Goal: Transaction & Acquisition: Book appointment/travel/reservation

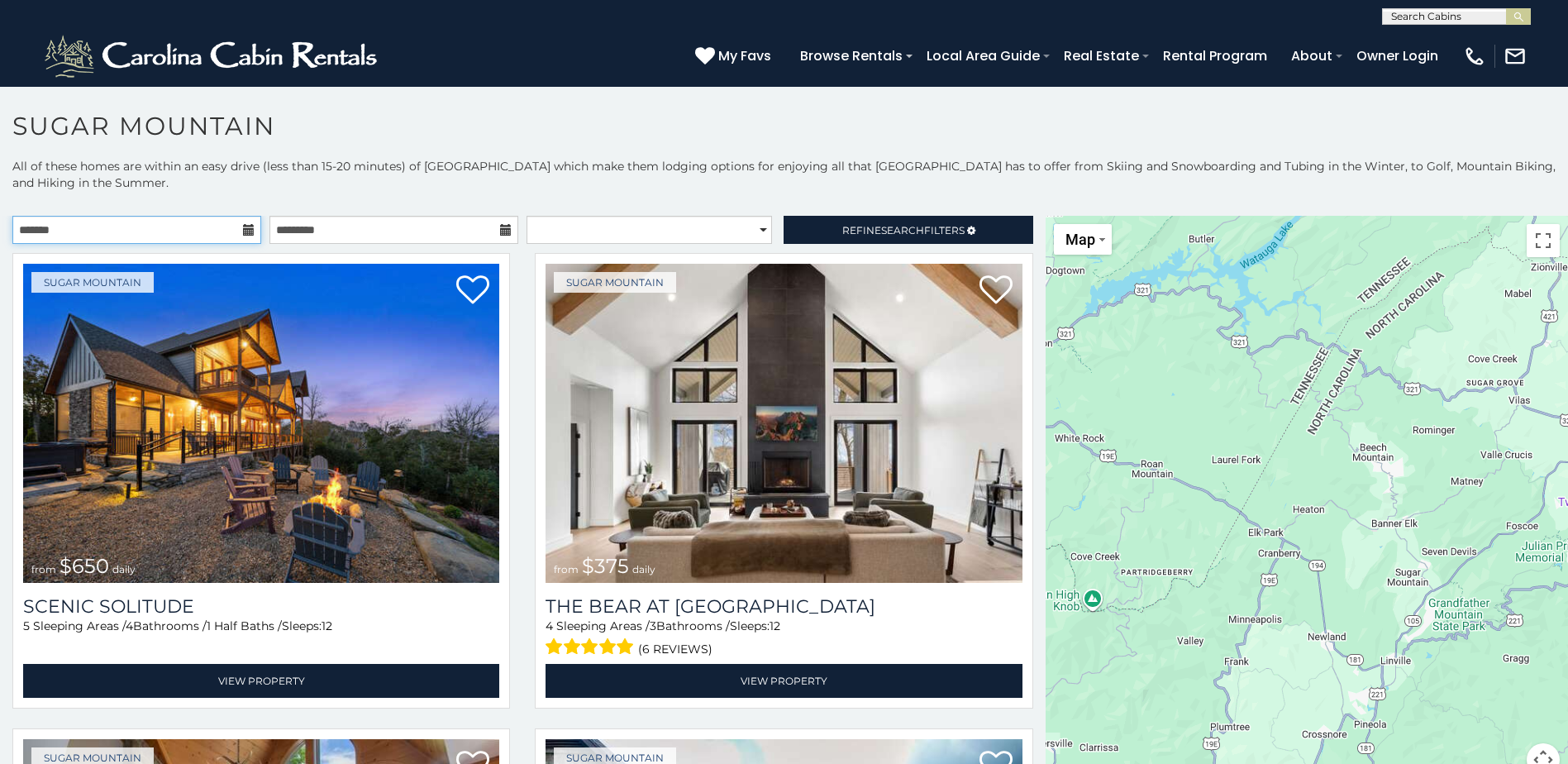
click at [181, 229] on input "text" at bounding box center [136, 229] width 249 height 28
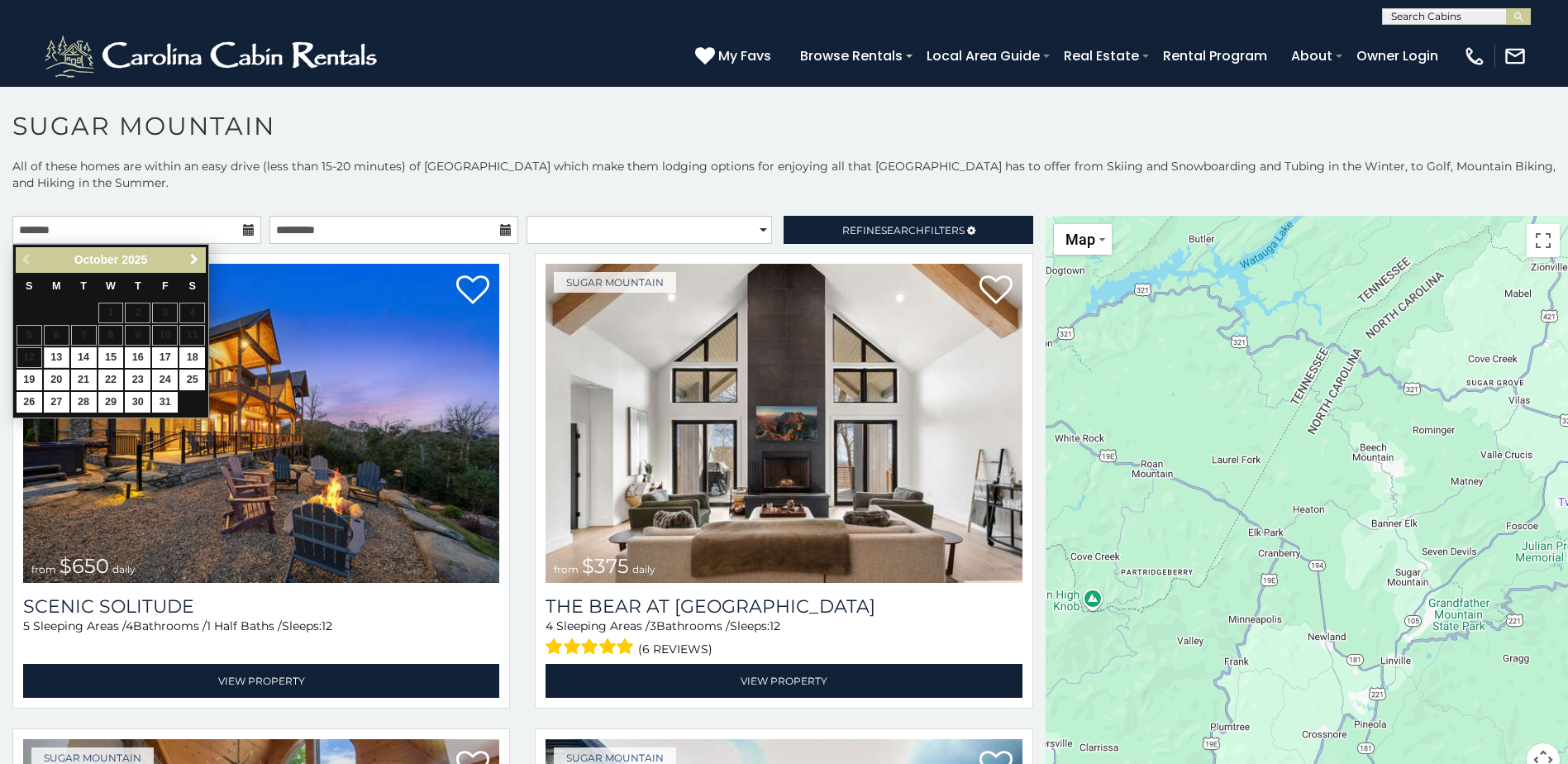
click at [191, 263] on span "Next" at bounding box center [193, 259] width 13 height 13
click at [141, 356] on link "15" at bounding box center [137, 358] width 25 height 21
type input "**********"
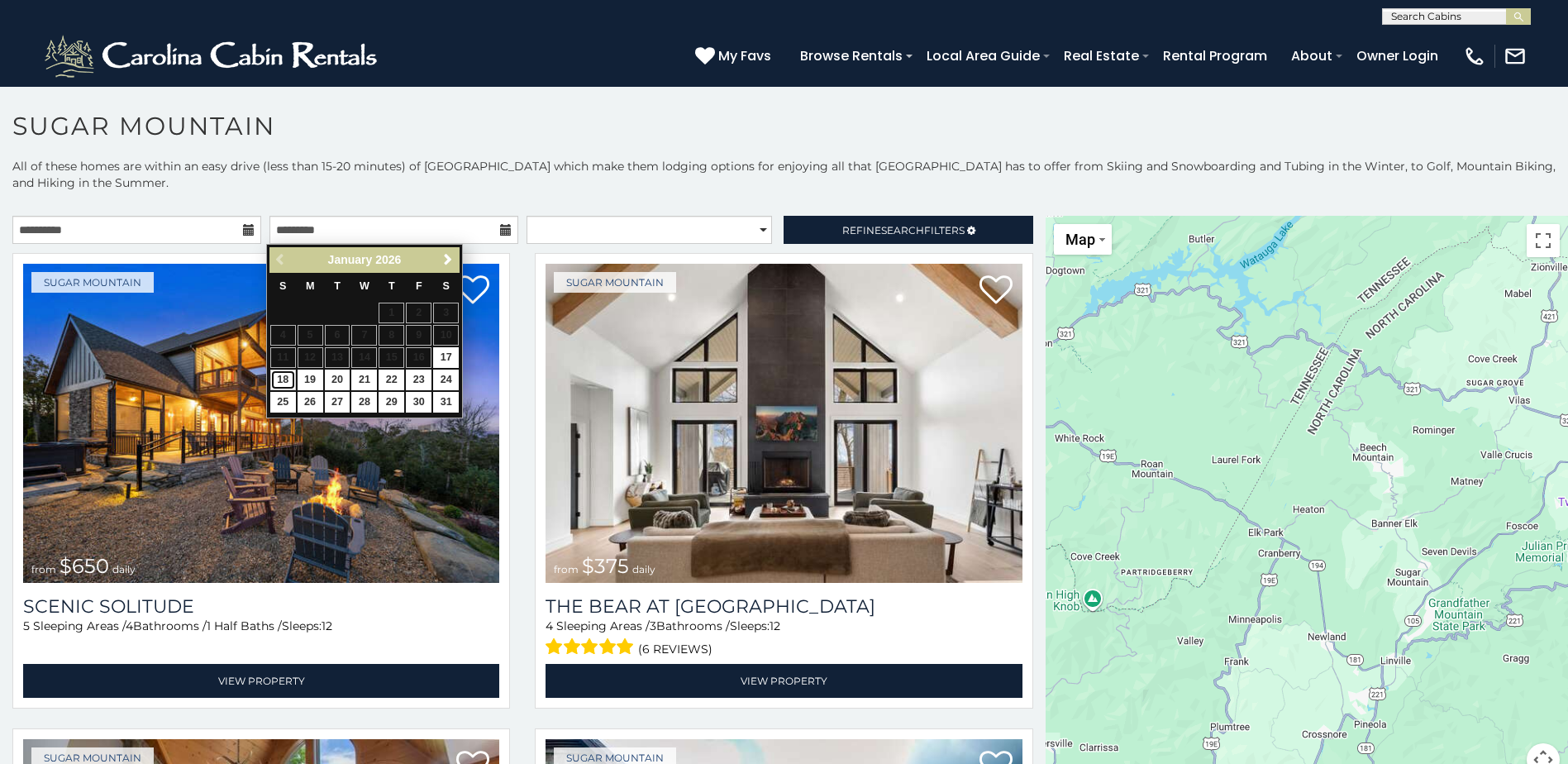
click at [285, 378] on link "18" at bounding box center [283, 380] width 25 height 21
type input "**********"
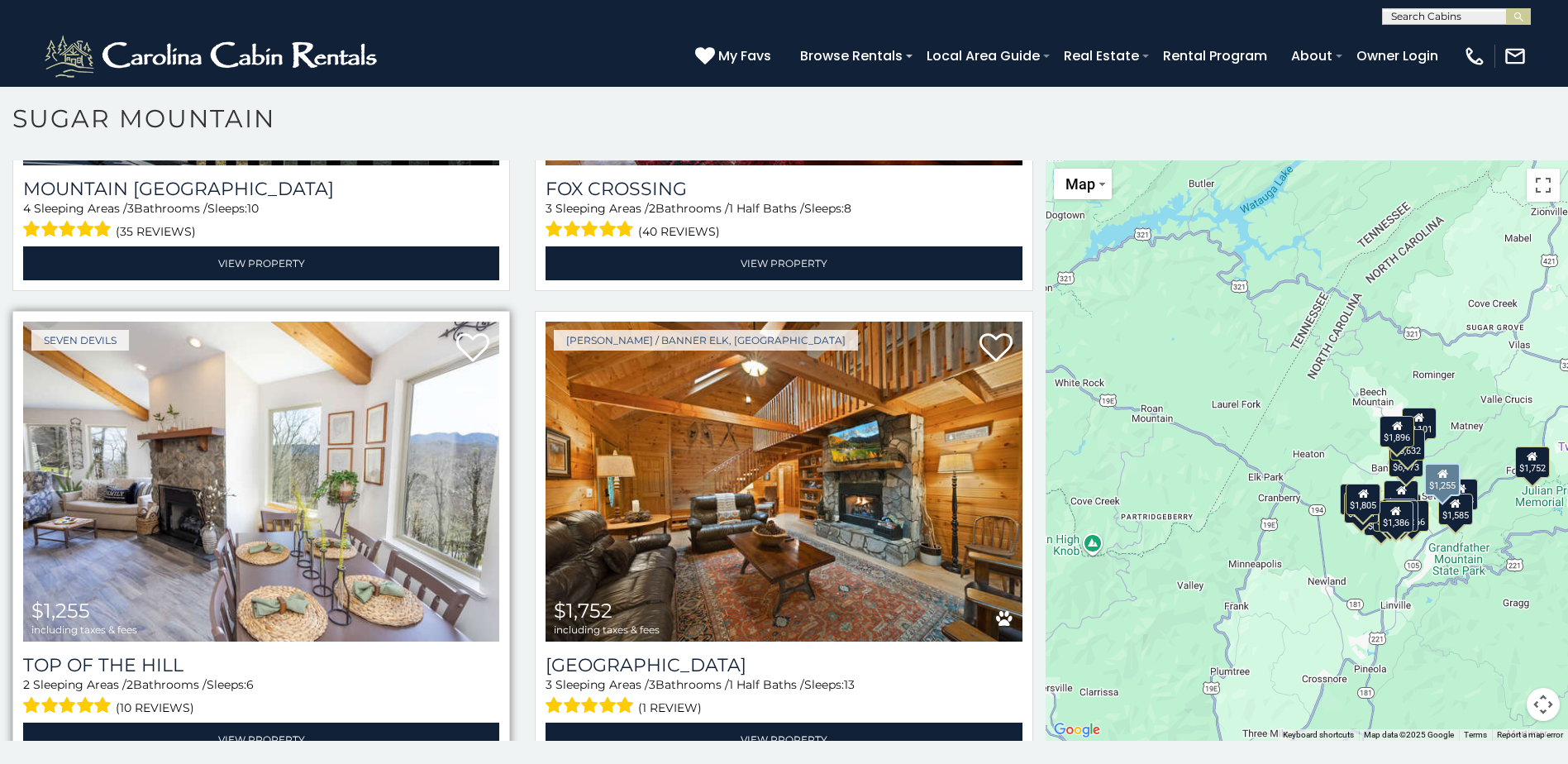
scroll to position [9, 0]
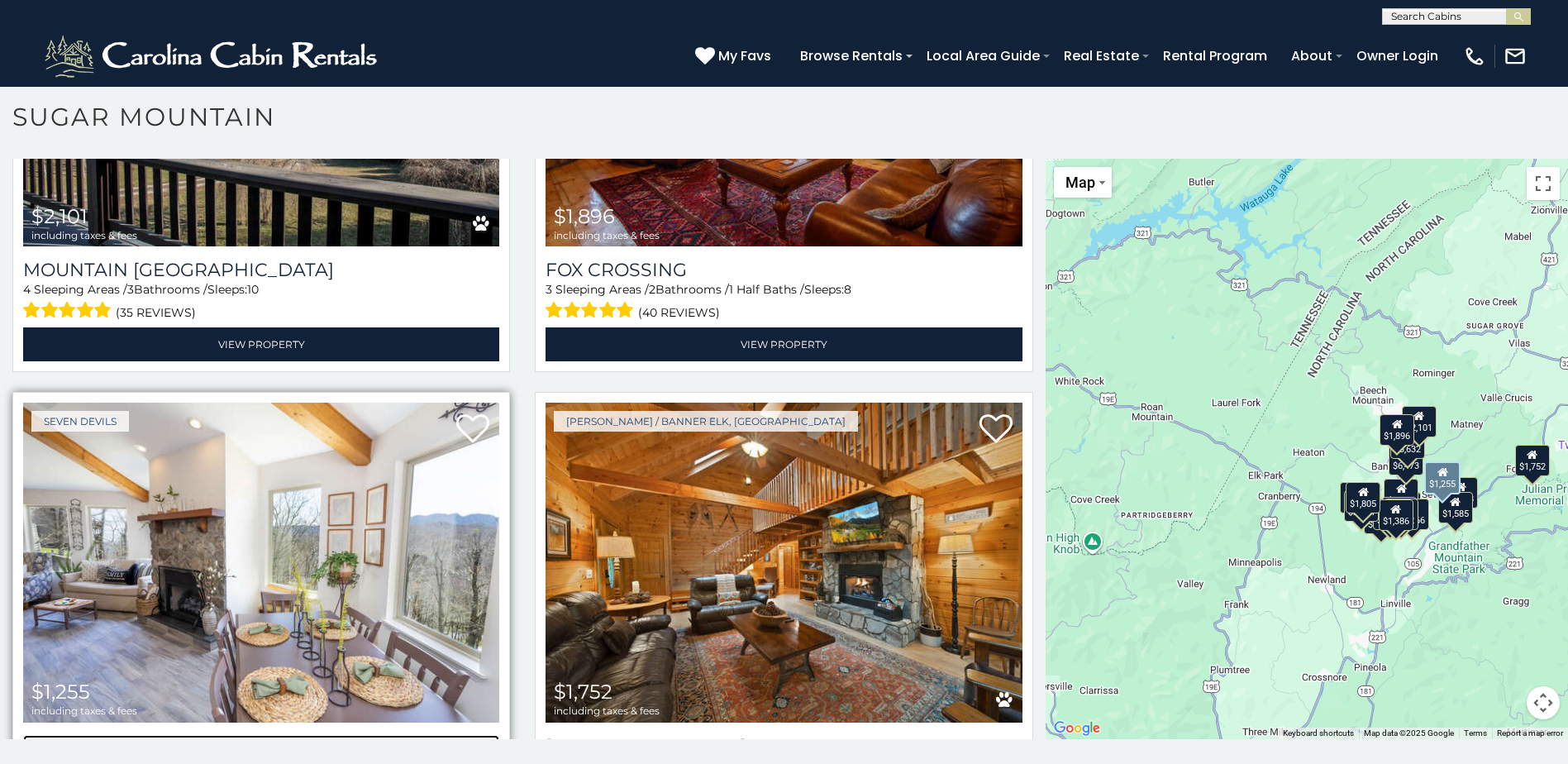
click at [212, 735] on h3 "Top Of The Hill" at bounding box center [261, 746] width 476 height 22
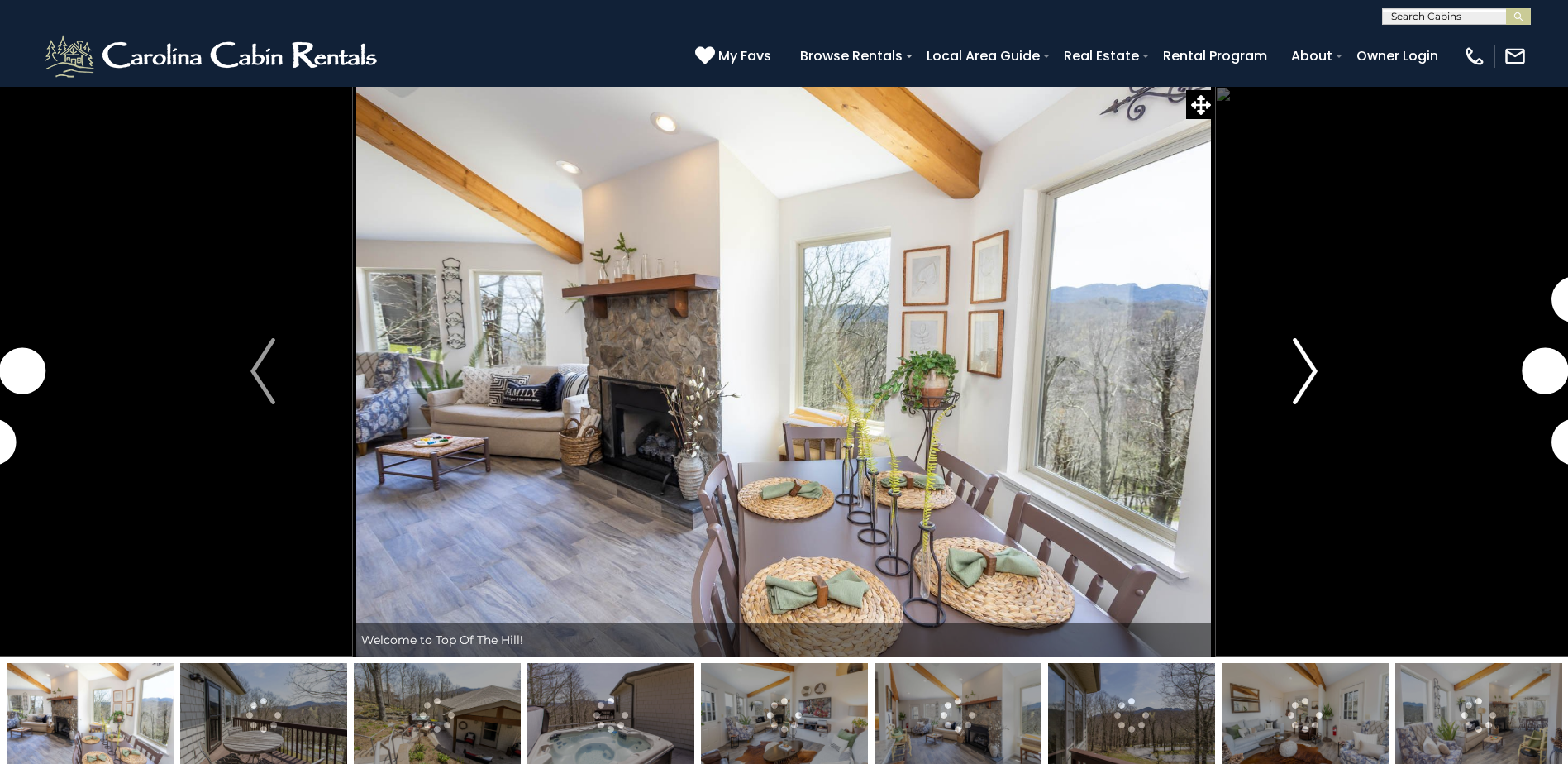
click at [1298, 360] on img "Next" at bounding box center [1305, 371] width 25 height 66
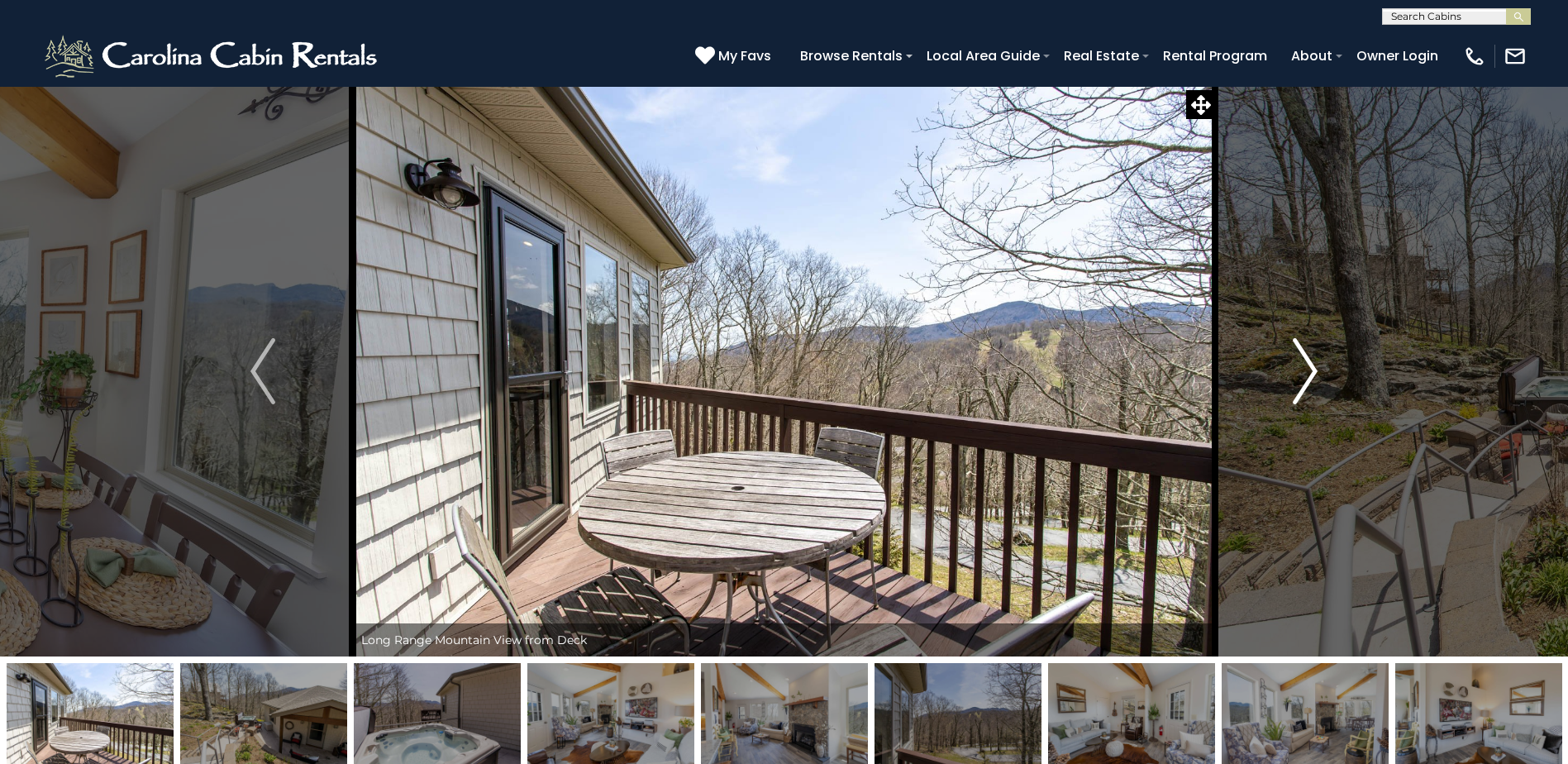
click at [1303, 360] on img "Next" at bounding box center [1305, 371] width 25 height 66
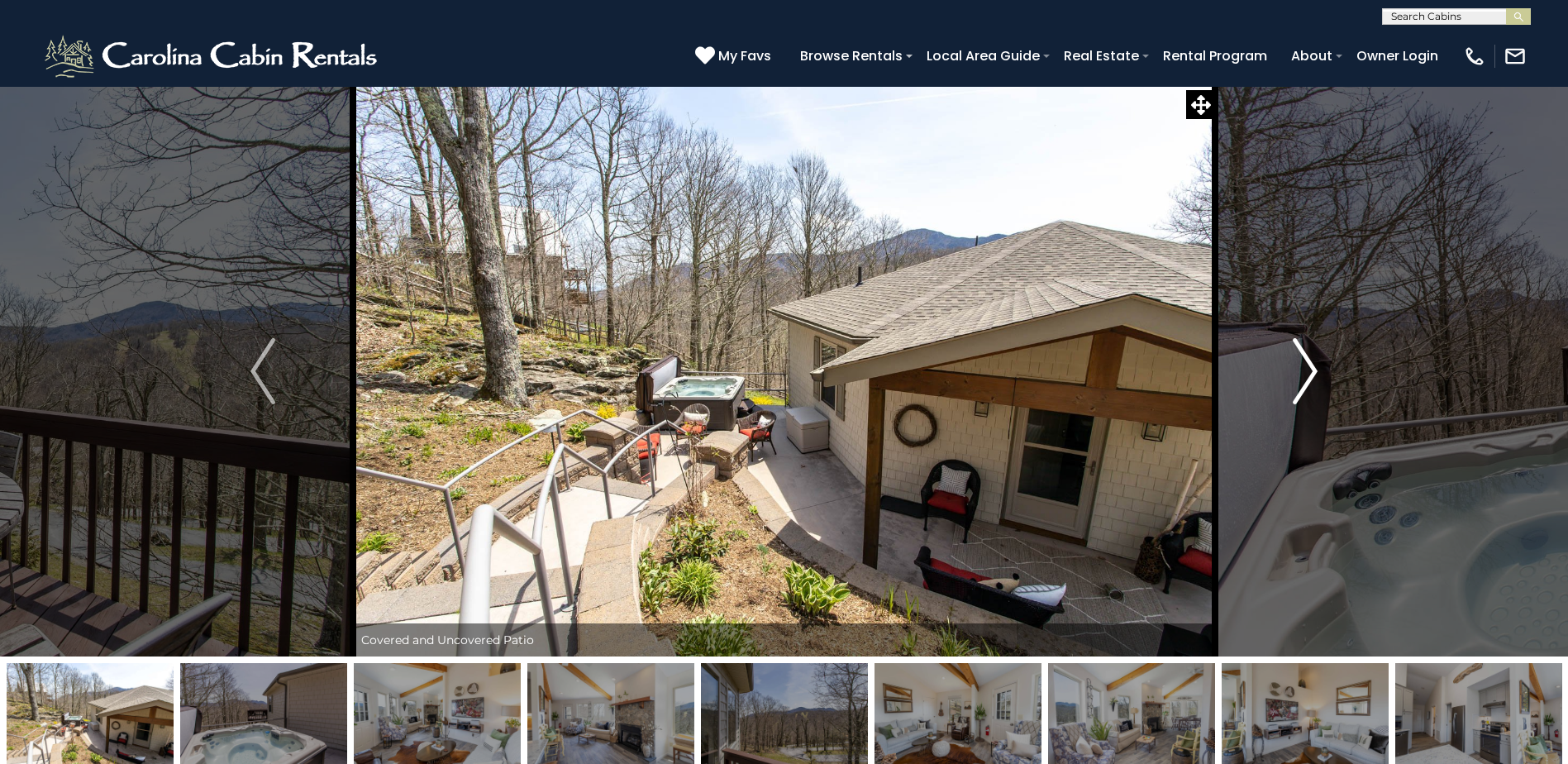
click at [1310, 367] on img "Next" at bounding box center [1305, 371] width 25 height 66
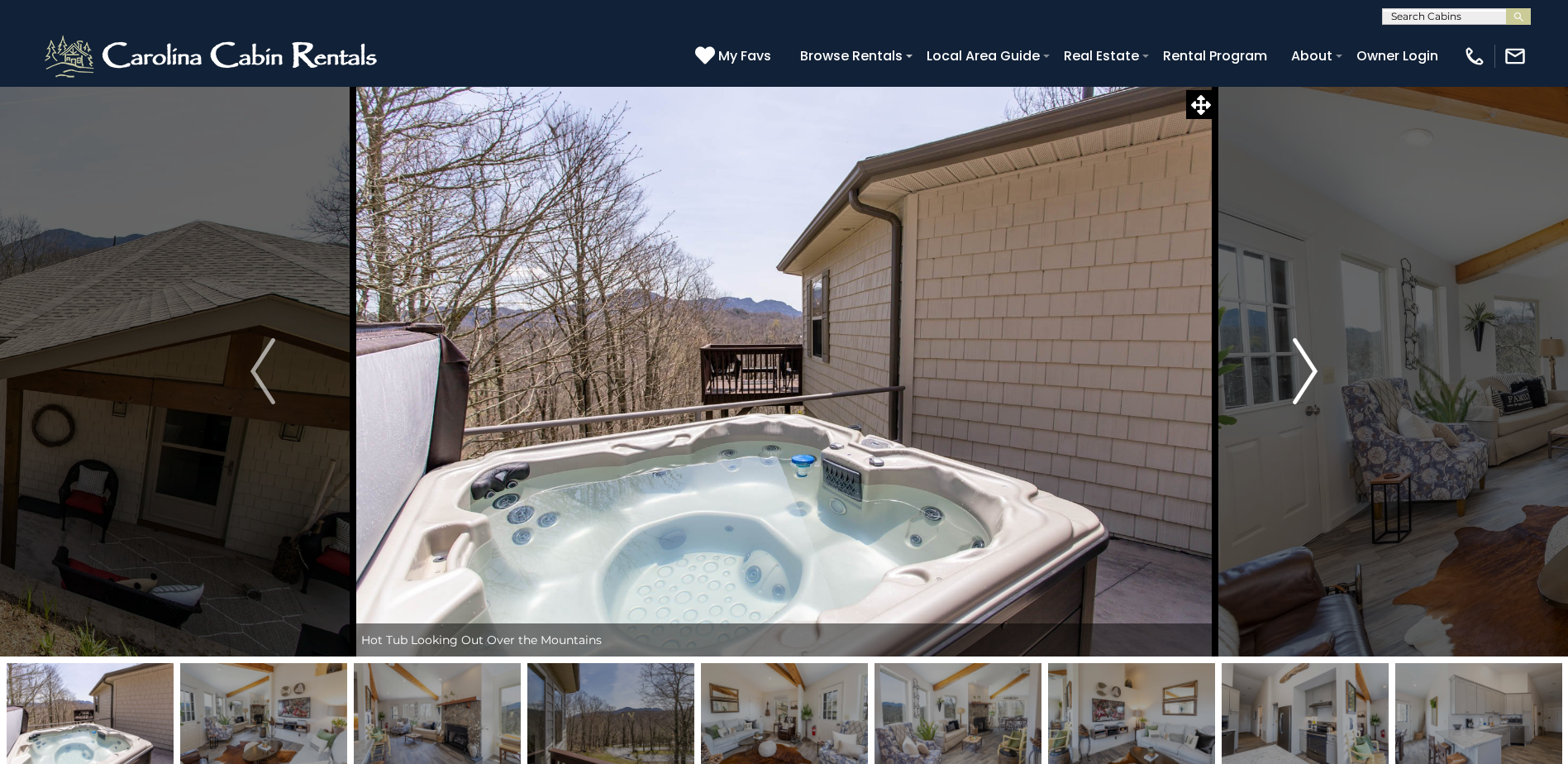
click at [1310, 367] on img "Next" at bounding box center [1305, 371] width 25 height 66
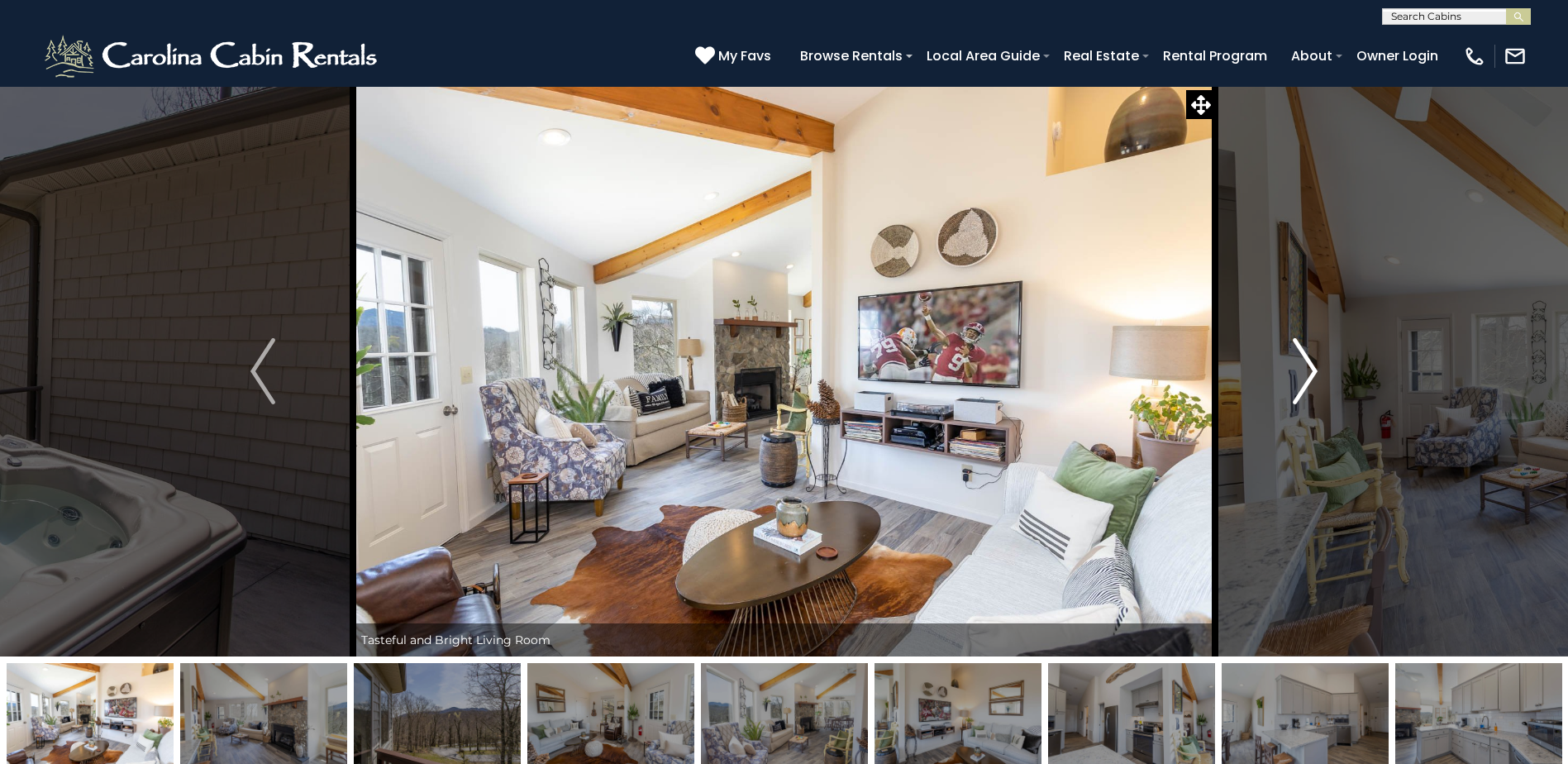
click at [1312, 367] on img "Next" at bounding box center [1305, 371] width 25 height 66
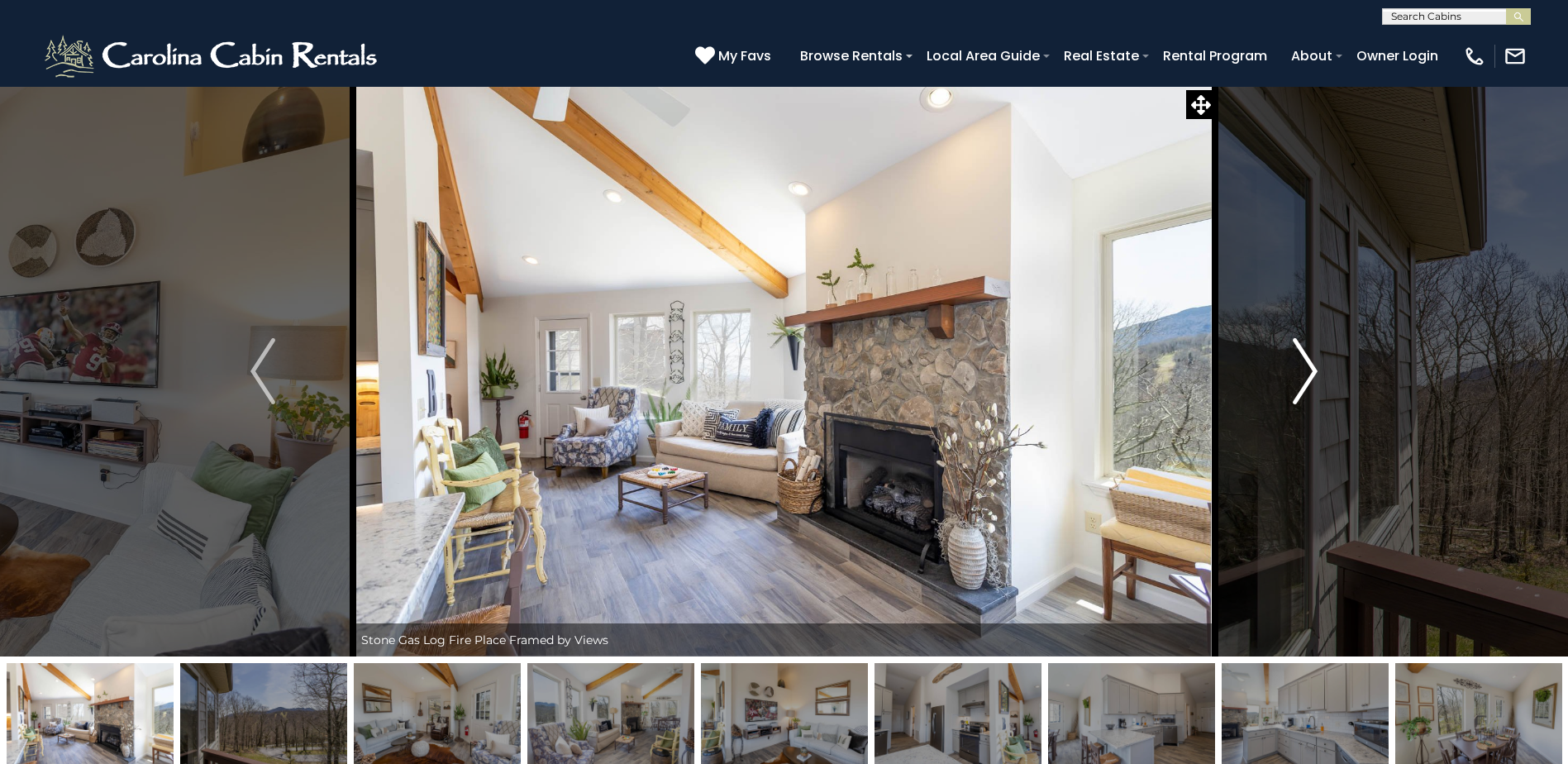
click at [1313, 367] on img "Next" at bounding box center [1305, 371] width 25 height 66
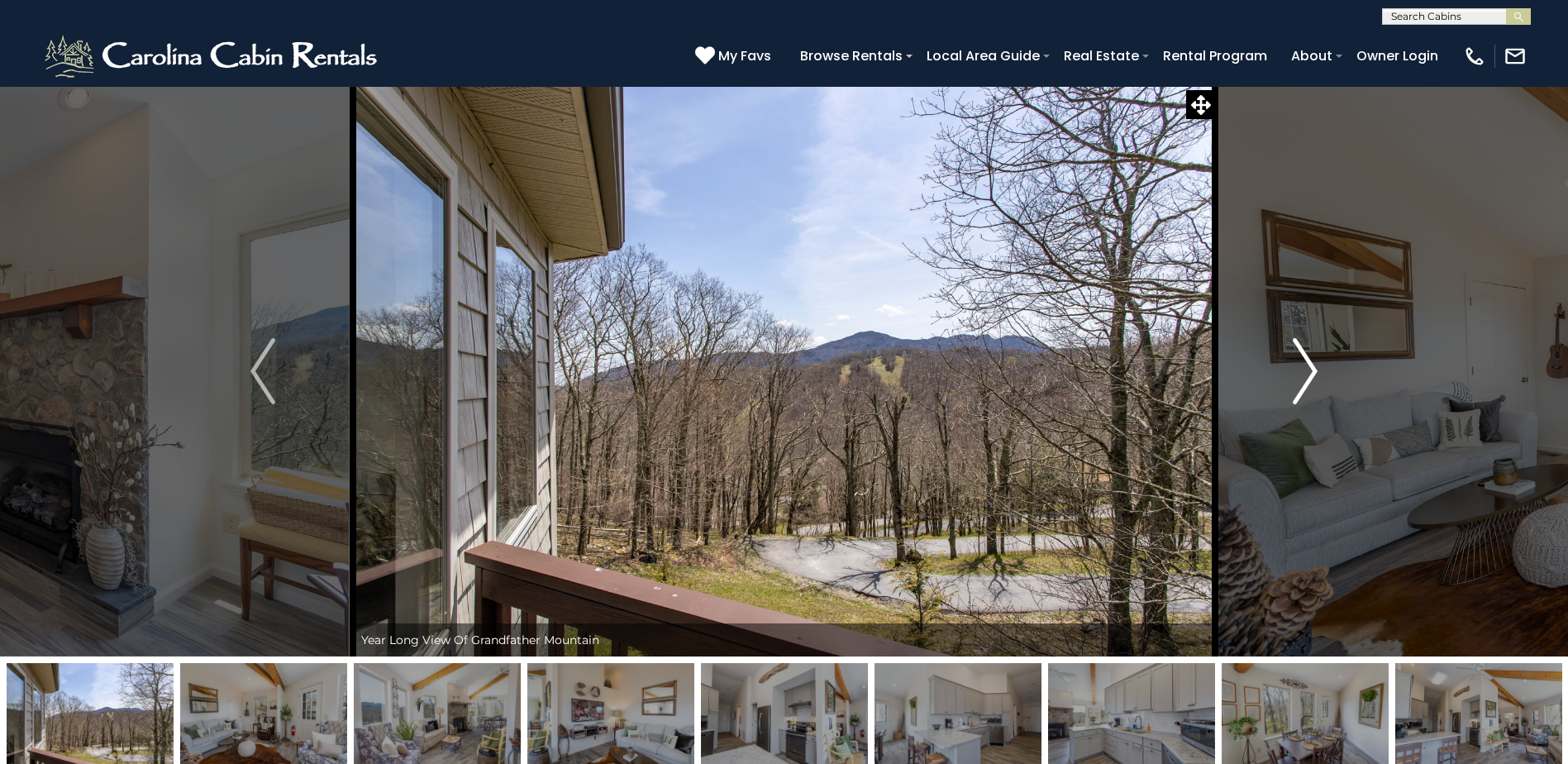
click at [1318, 367] on button "Next" at bounding box center [1305, 371] width 180 height 571
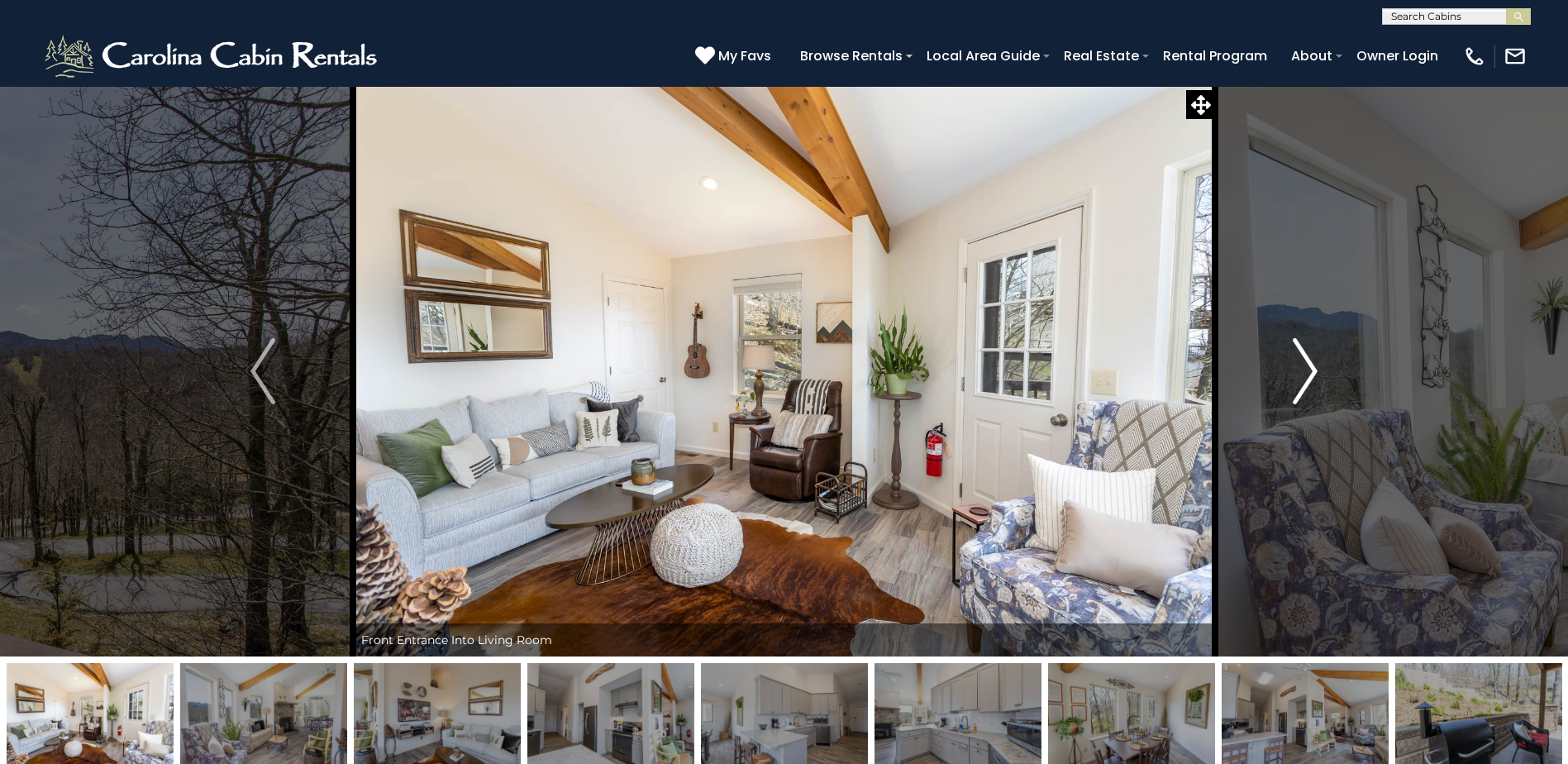
click at [1326, 367] on button "Next" at bounding box center [1305, 371] width 180 height 571
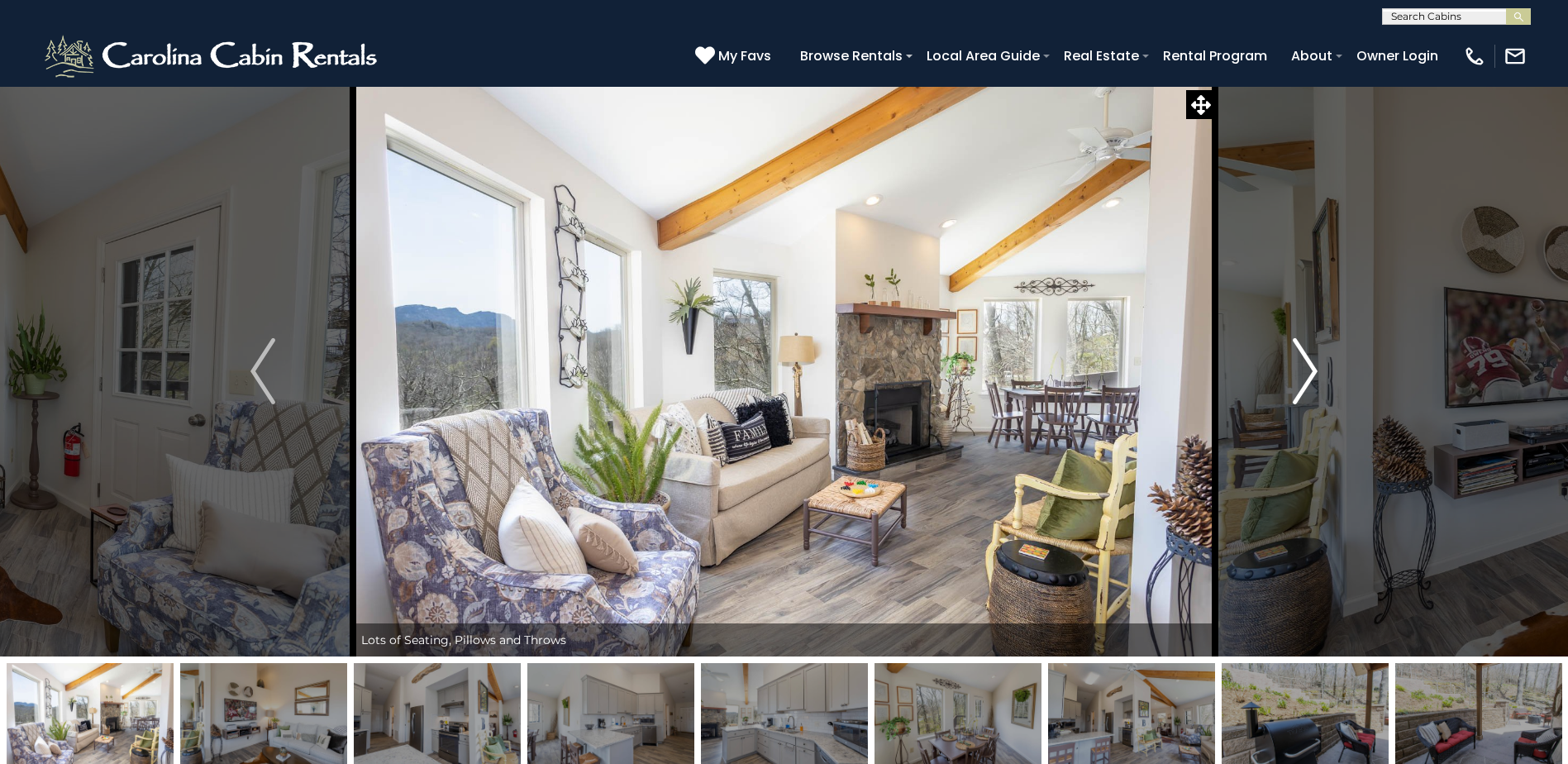
click at [1327, 367] on button "Next" at bounding box center [1305, 371] width 180 height 571
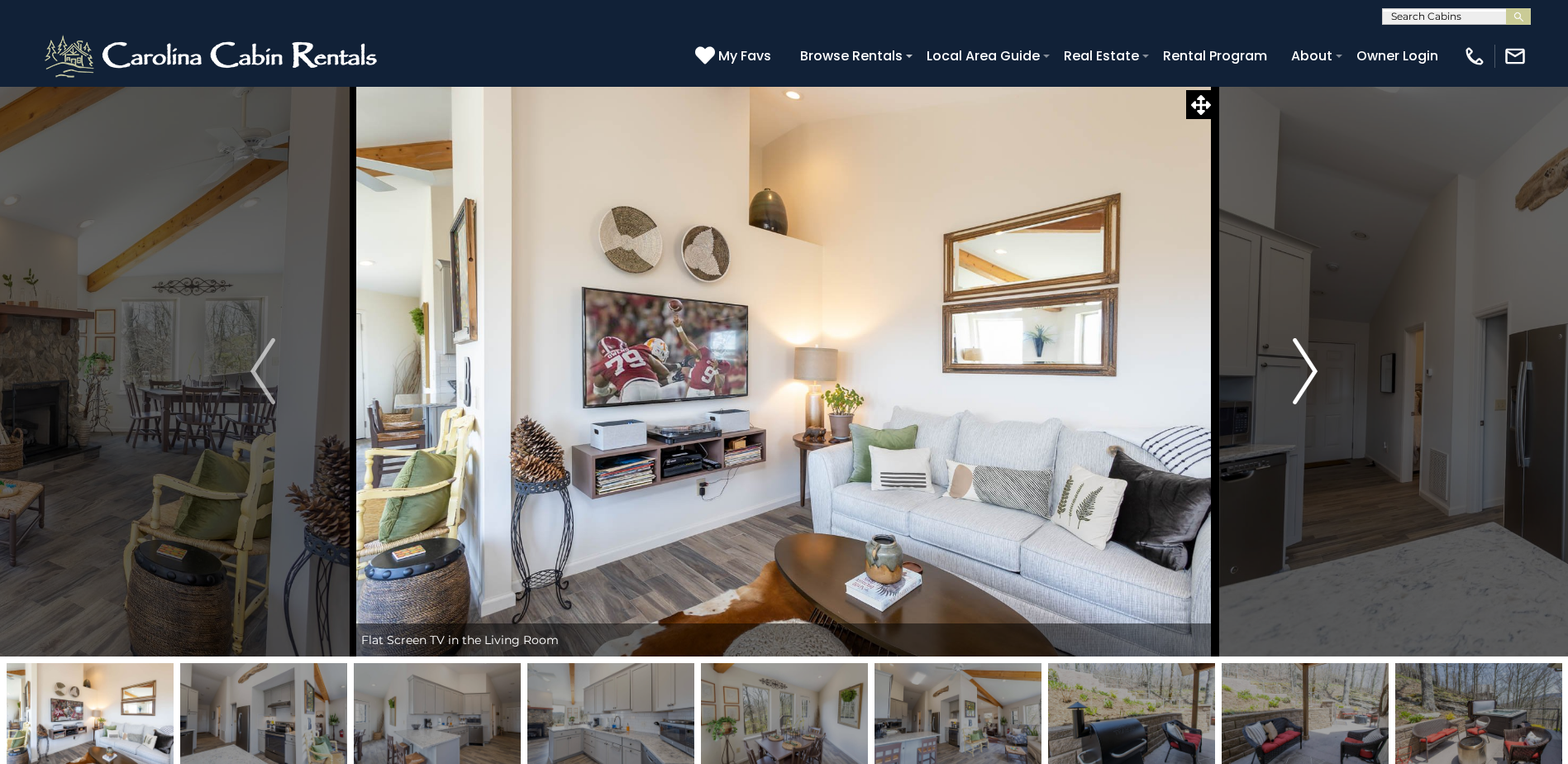
click at [1327, 367] on button "Next" at bounding box center [1305, 371] width 180 height 571
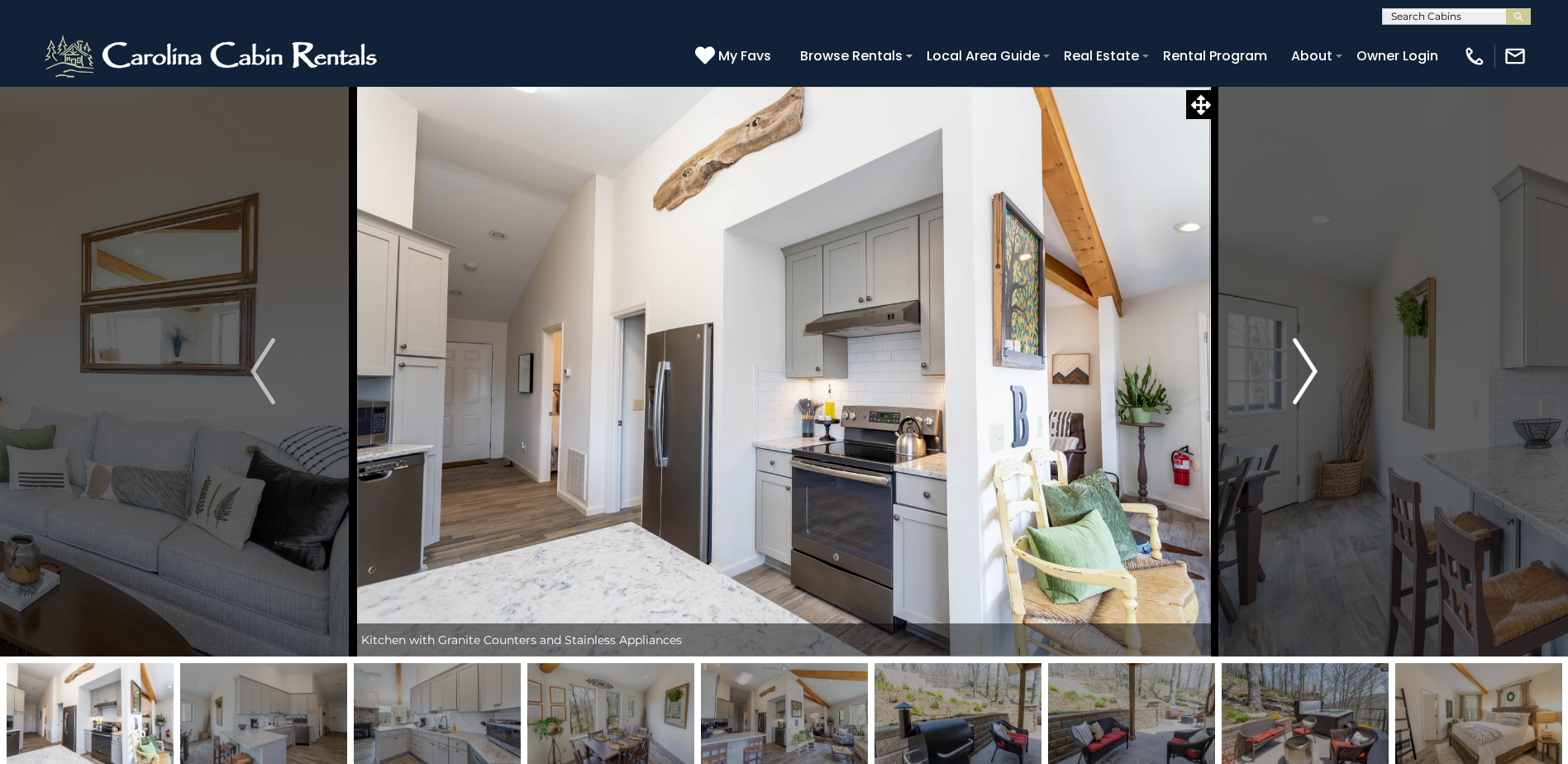
click at [1329, 368] on button "Next" at bounding box center [1305, 371] width 180 height 571
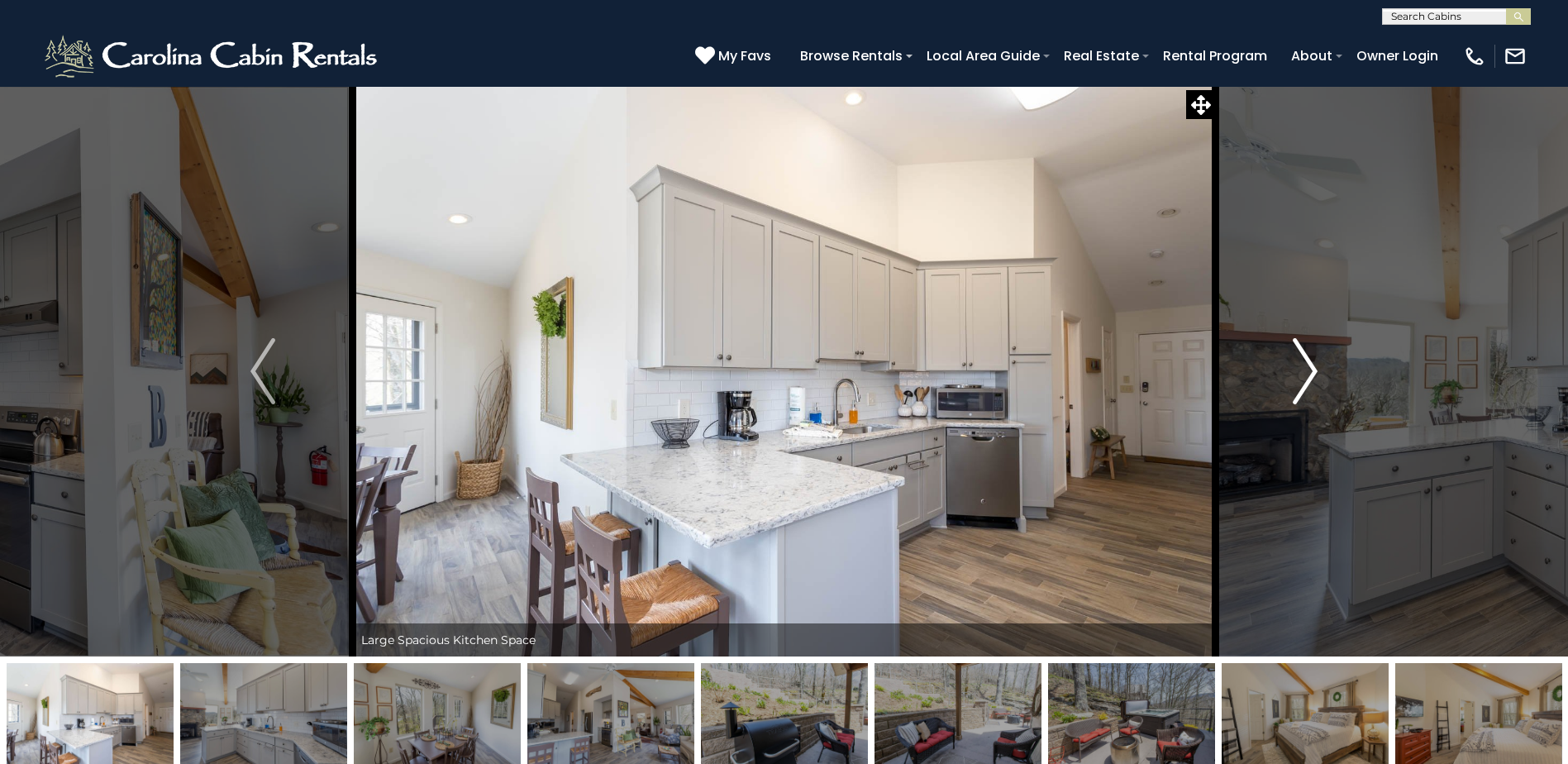
click at [1329, 368] on button "Next" at bounding box center [1305, 371] width 180 height 571
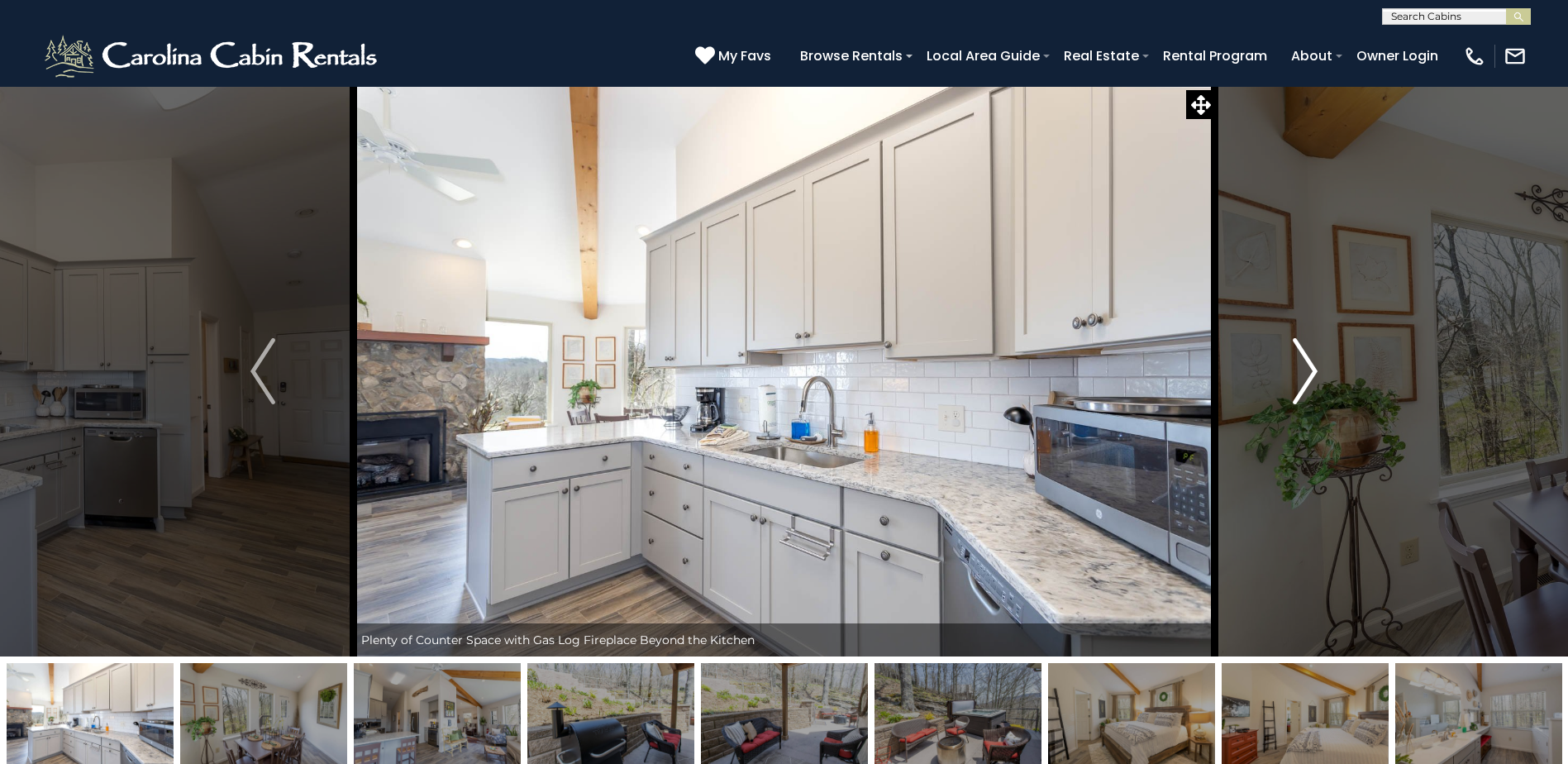
click at [1330, 368] on button "Next" at bounding box center [1305, 371] width 180 height 571
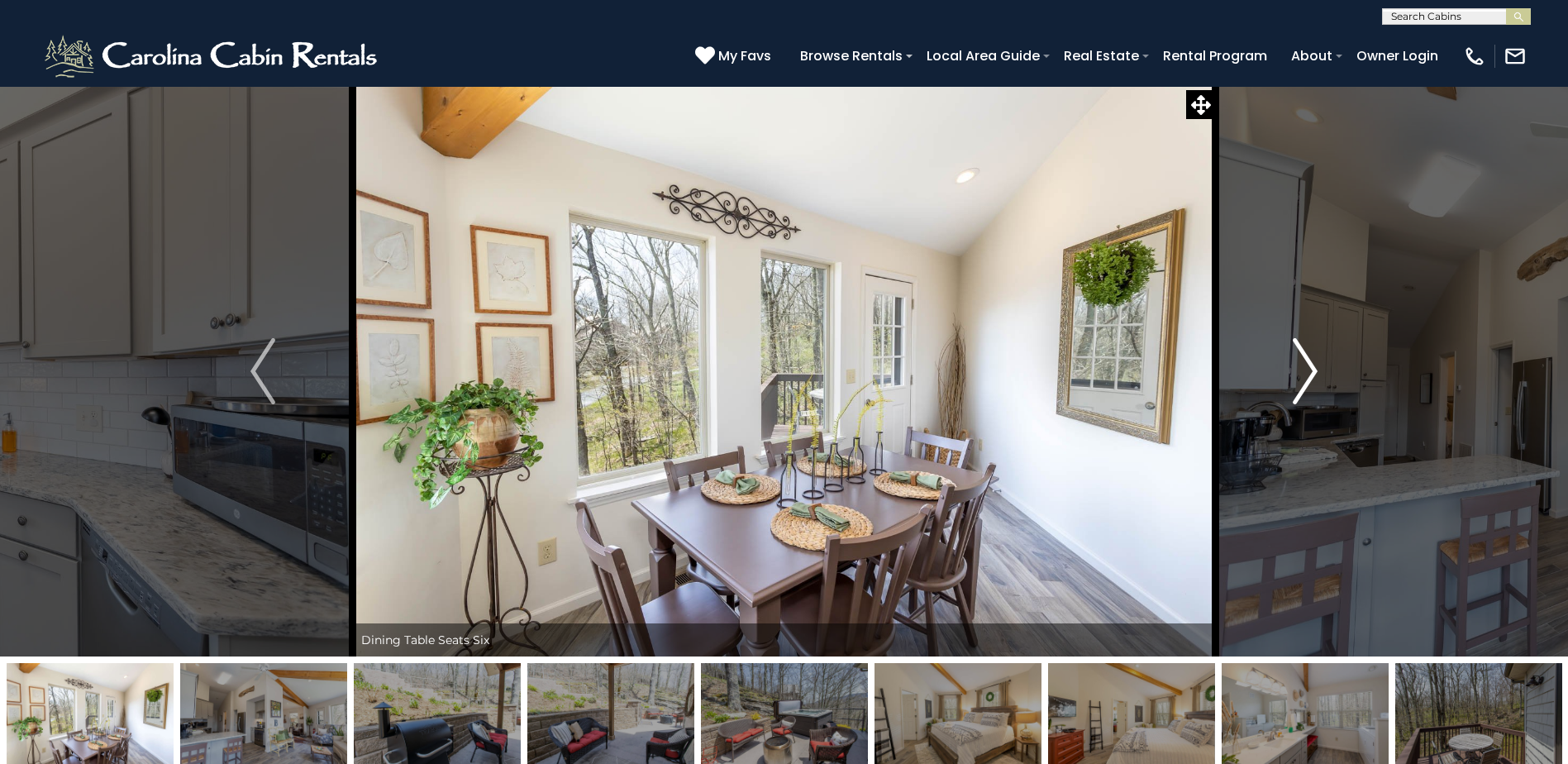
click at [1330, 368] on button "Next" at bounding box center [1305, 371] width 180 height 571
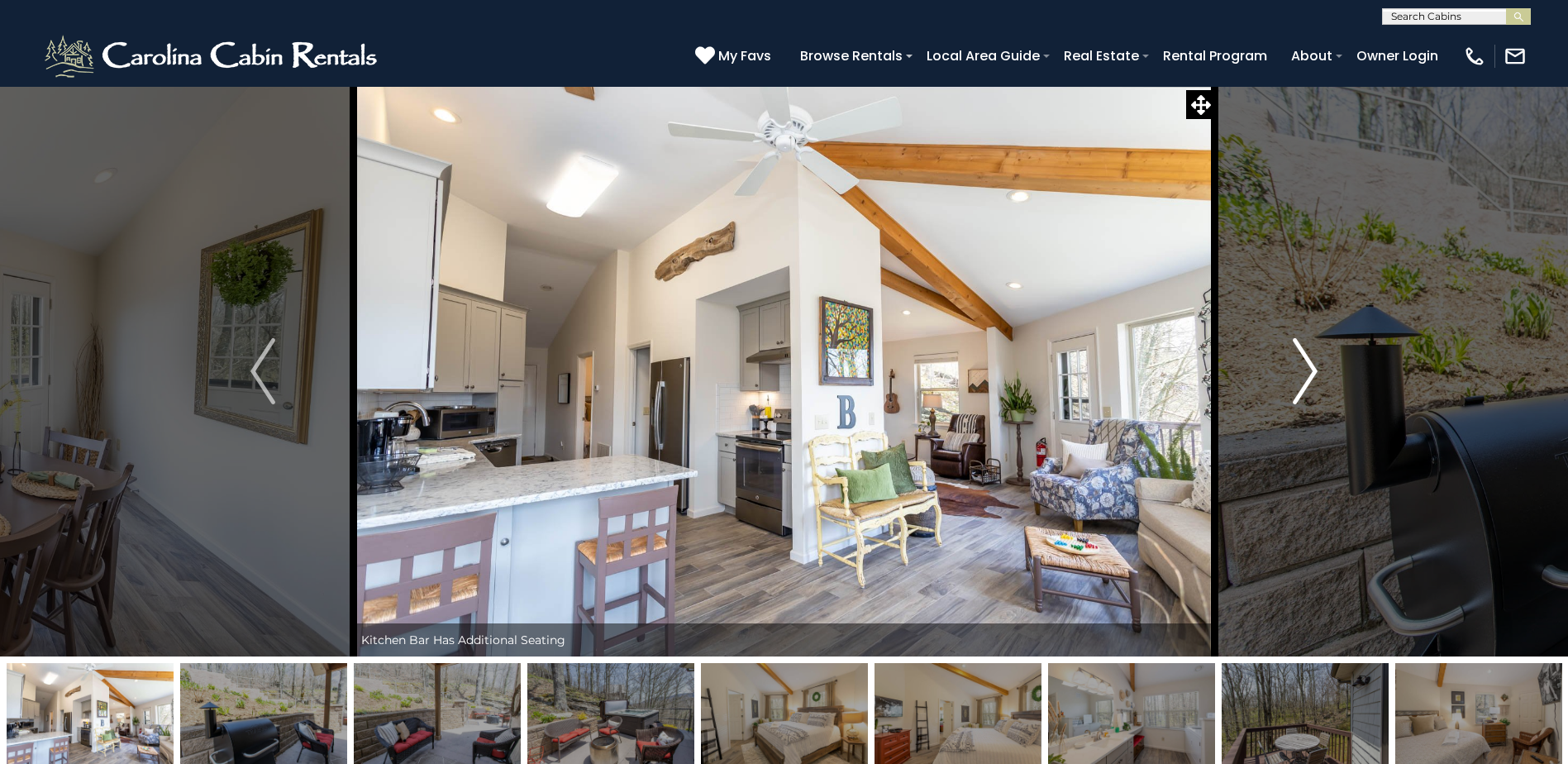
click at [1330, 368] on button "Next" at bounding box center [1305, 371] width 180 height 571
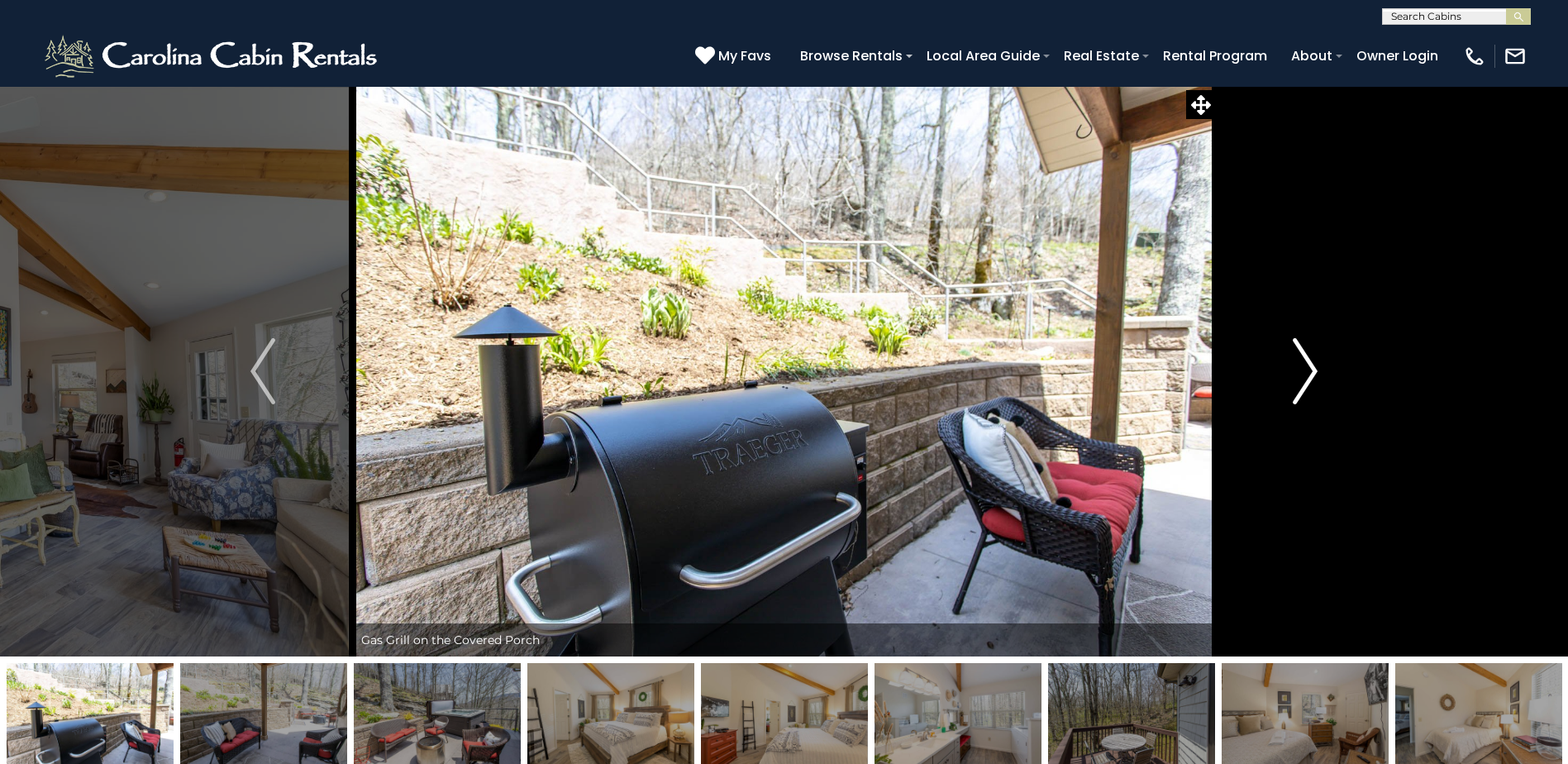
click at [1320, 376] on button "Next" at bounding box center [1305, 371] width 180 height 571
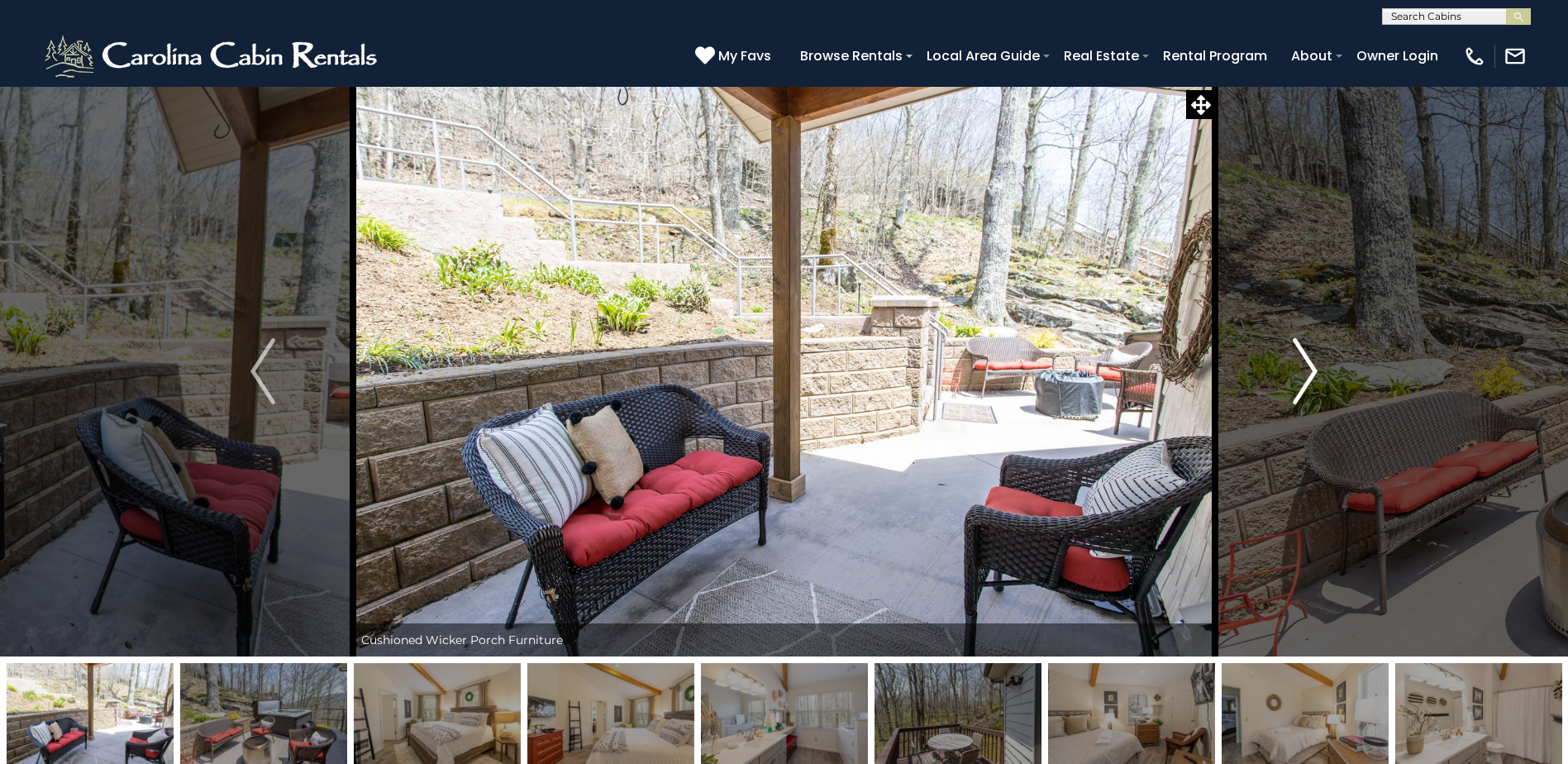
click at [1321, 375] on button "Next" at bounding box center [1305, 371] width 180 height 571
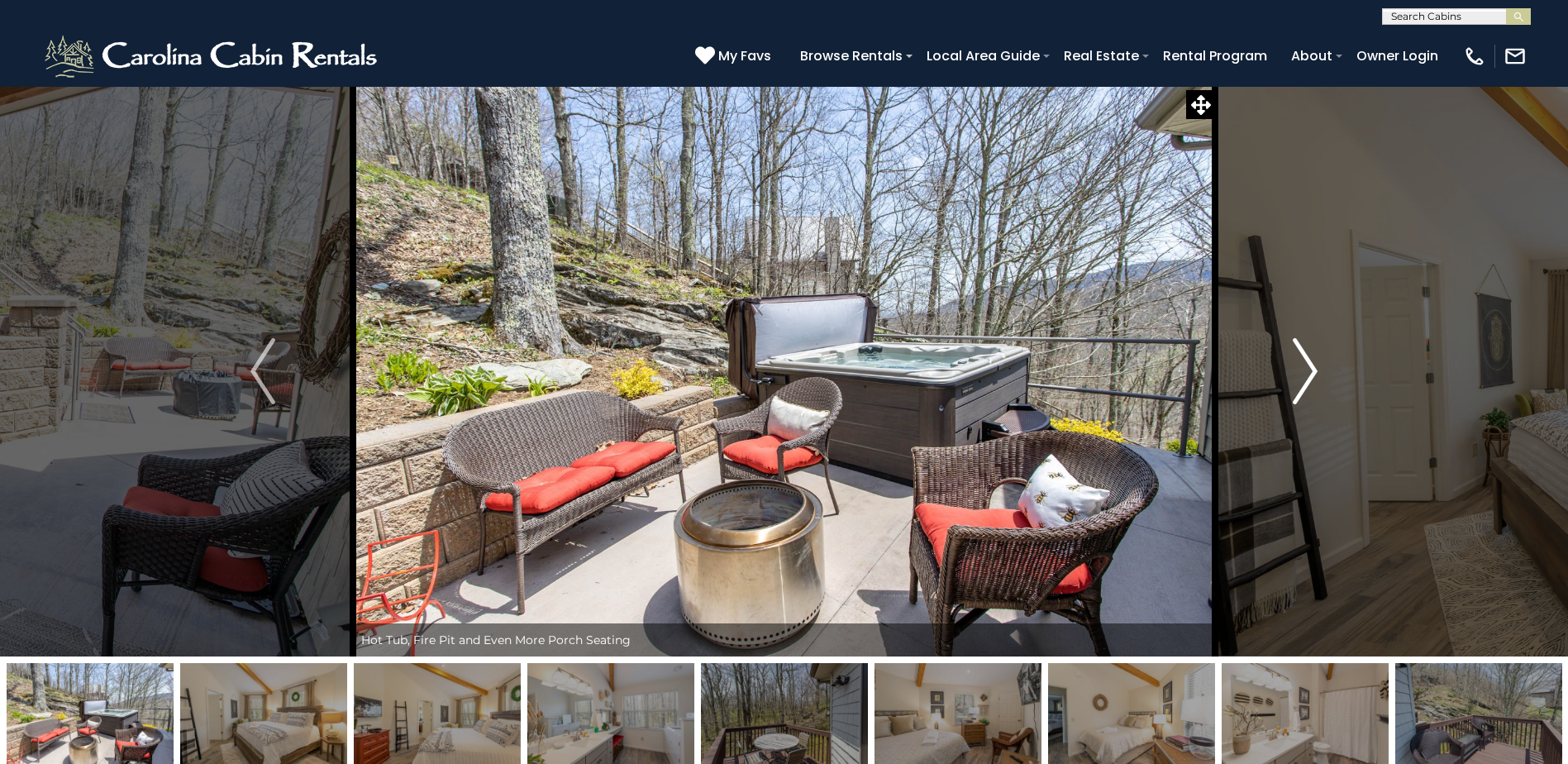
click at [1320, 374] on button "Next" at bounding box center [1305, 371] width 180 height 571
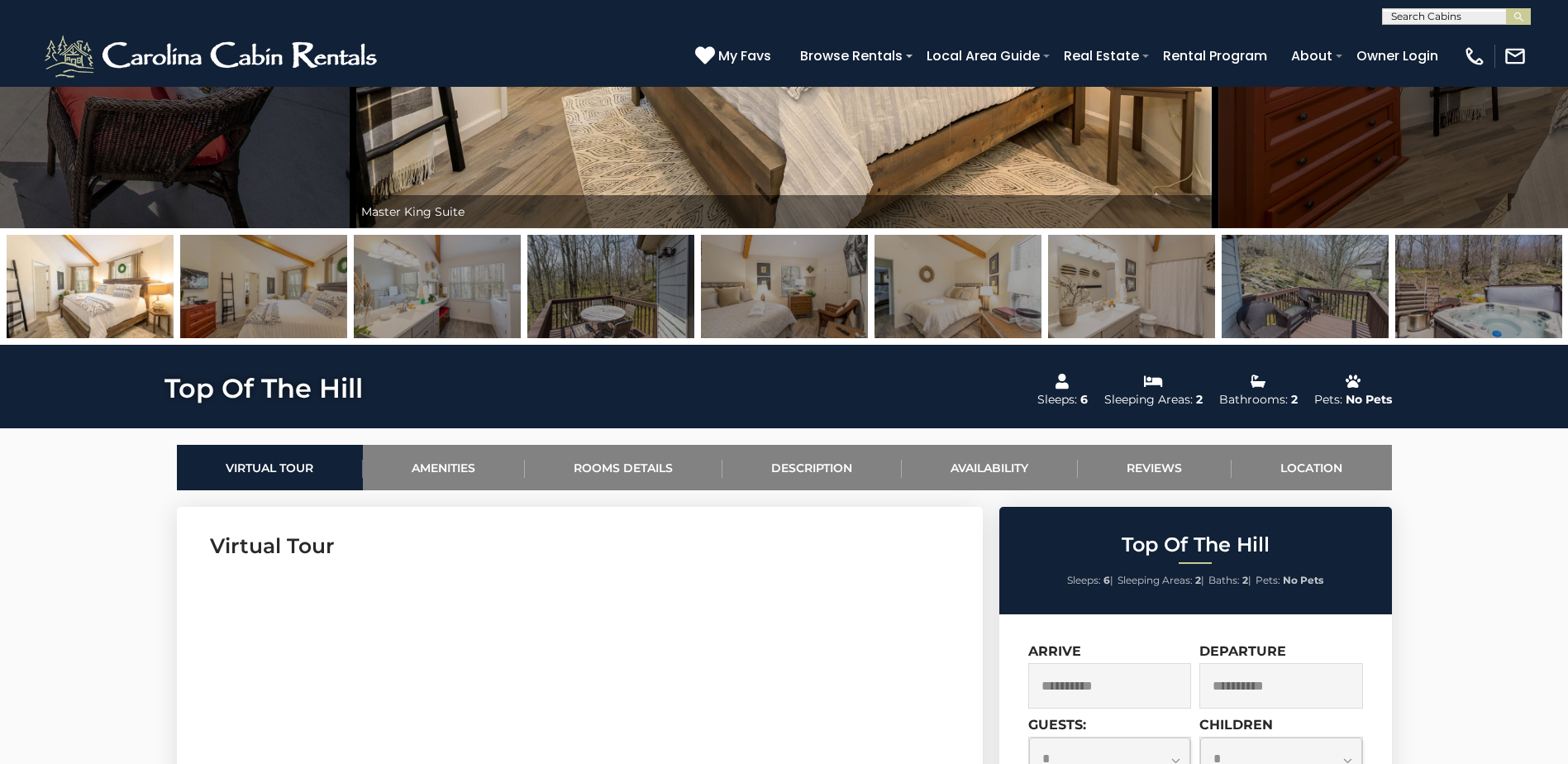
scroll to position [578, 0]
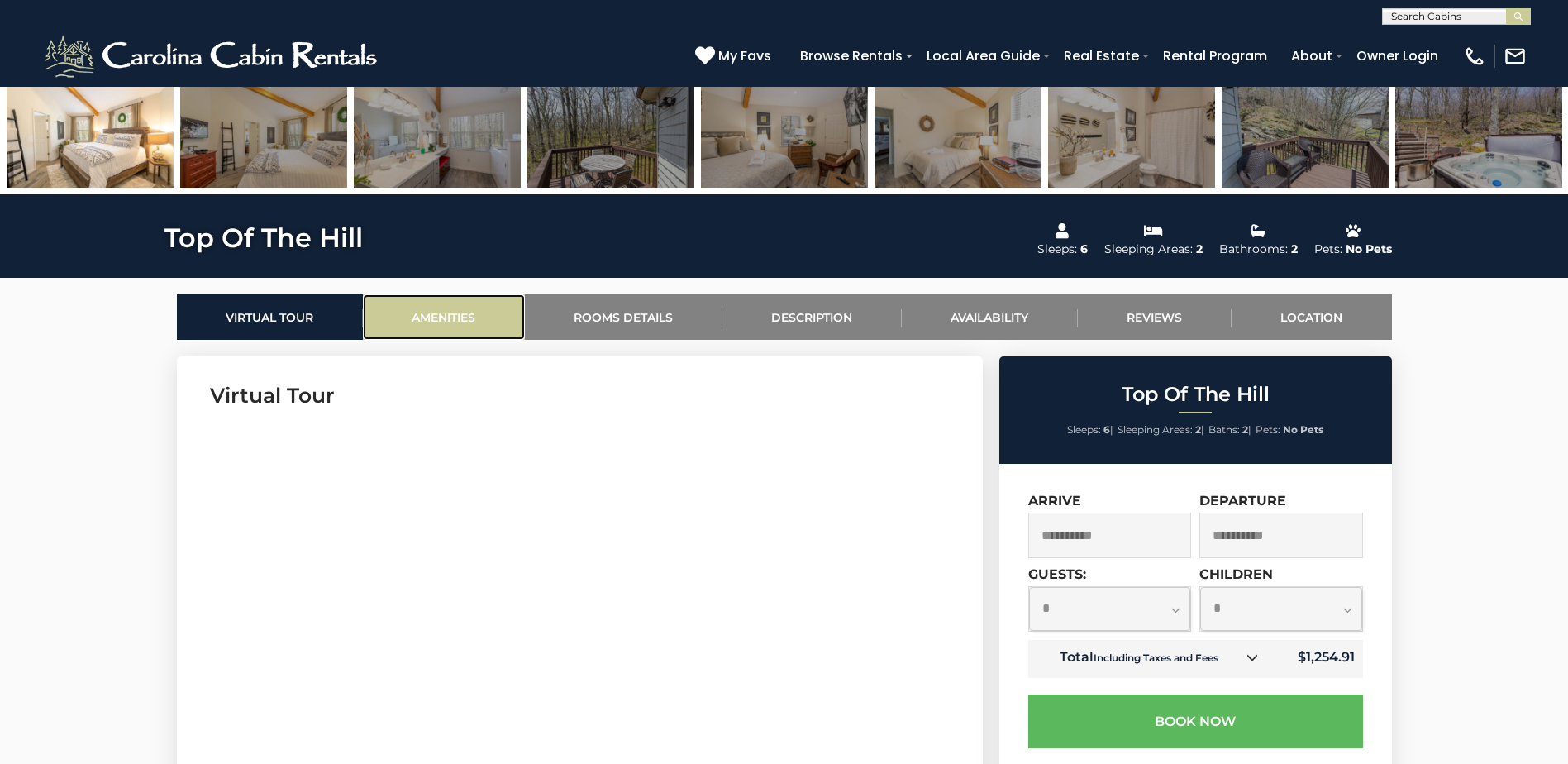
click at [421, 303] on link "Amenities" at bounding box center [444, 317] width 162 height 46
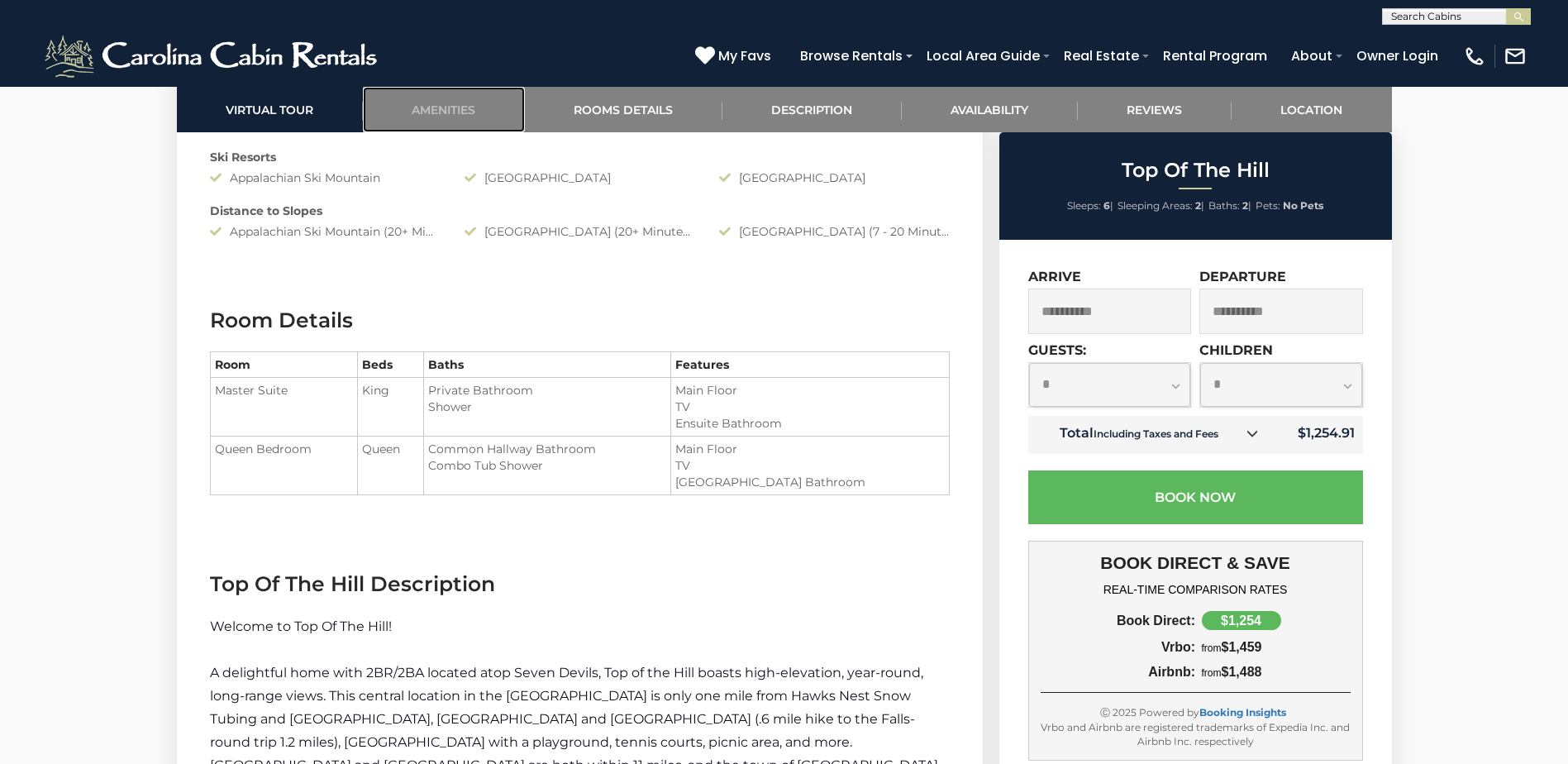
scroll to position [1811, 0]
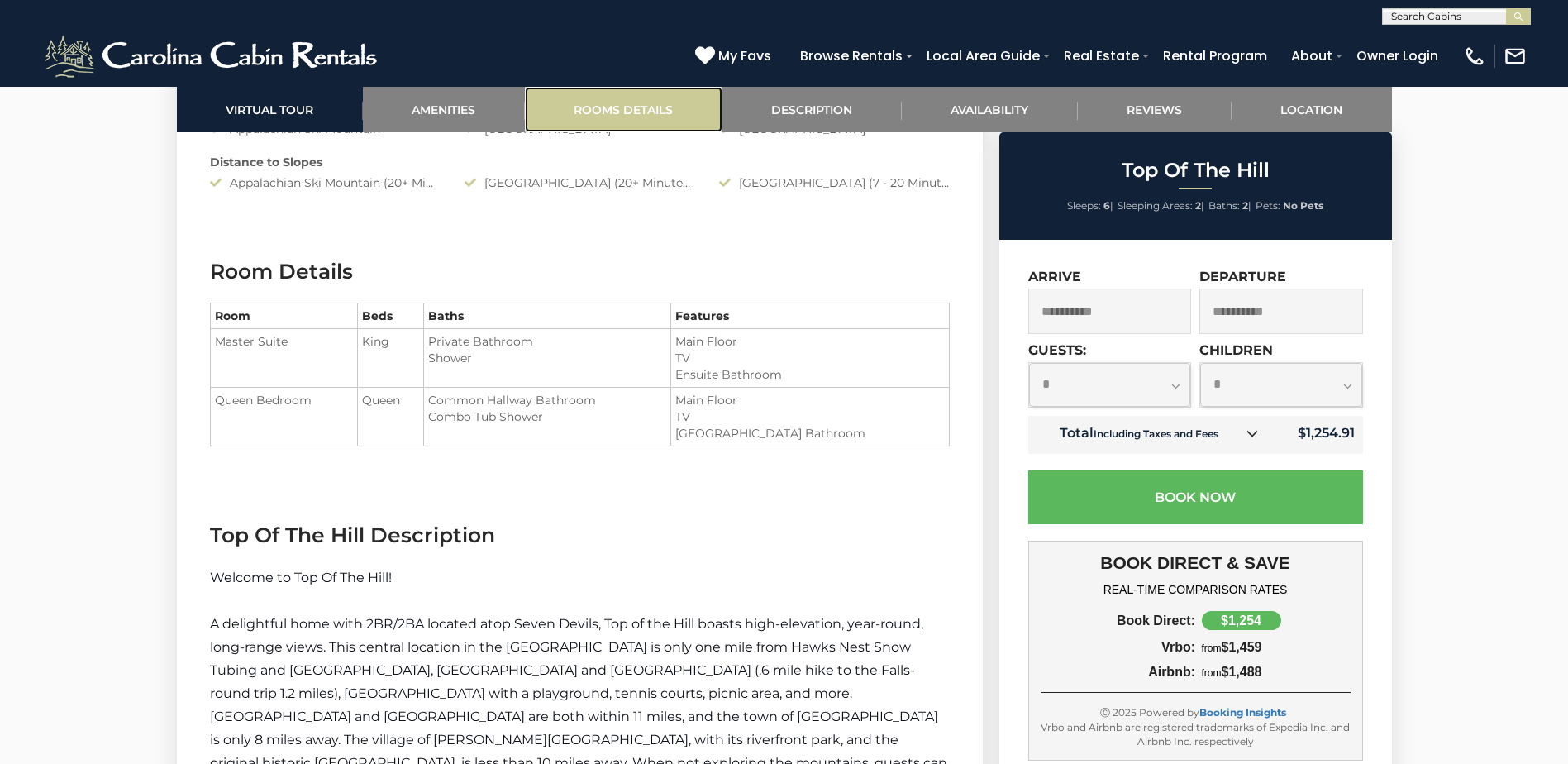
click at [623, 106] on link "Rooms Details" at bounding box center [623, 110] width 198 height 46
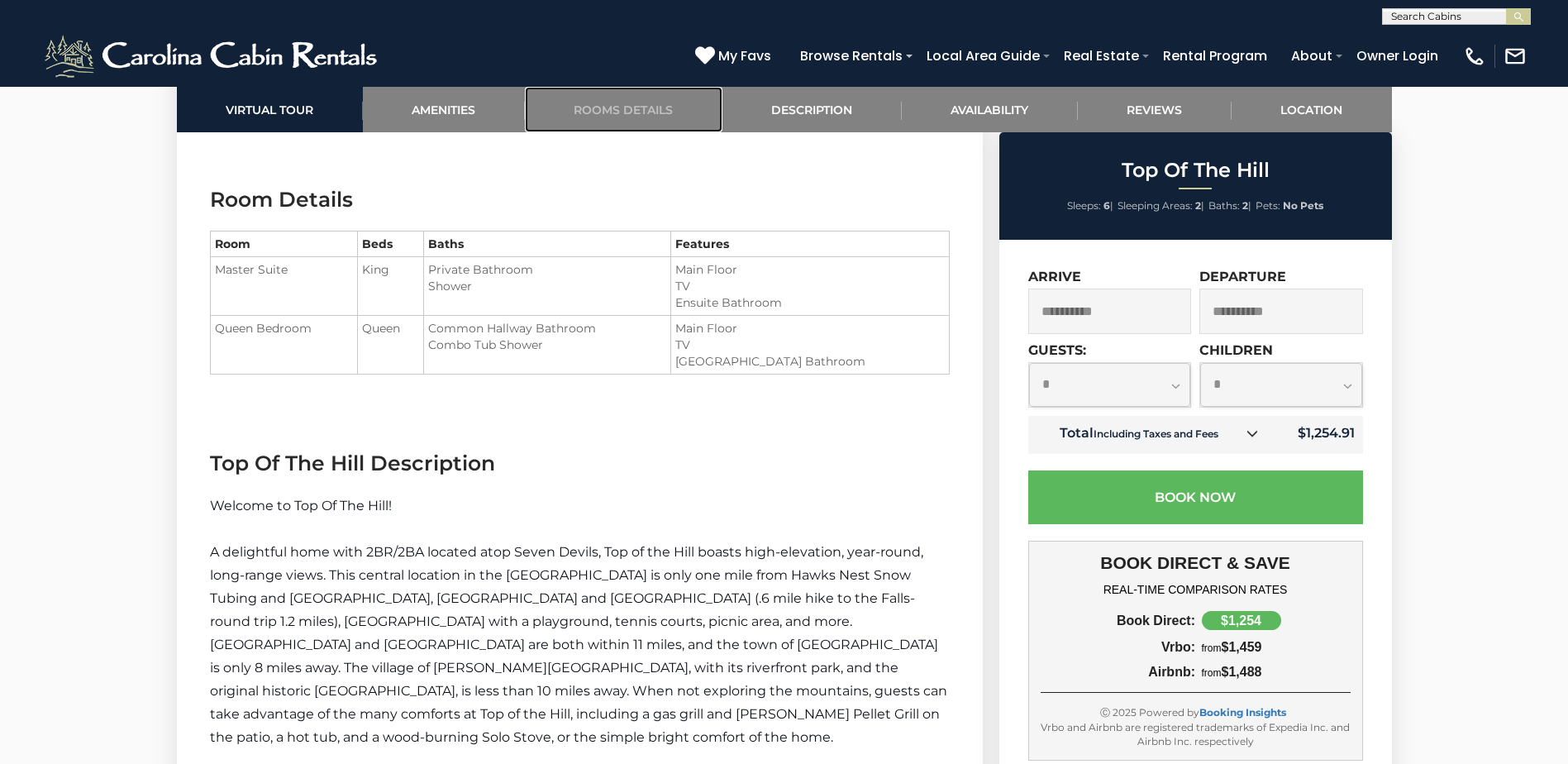
scroll to position [1918, 0]
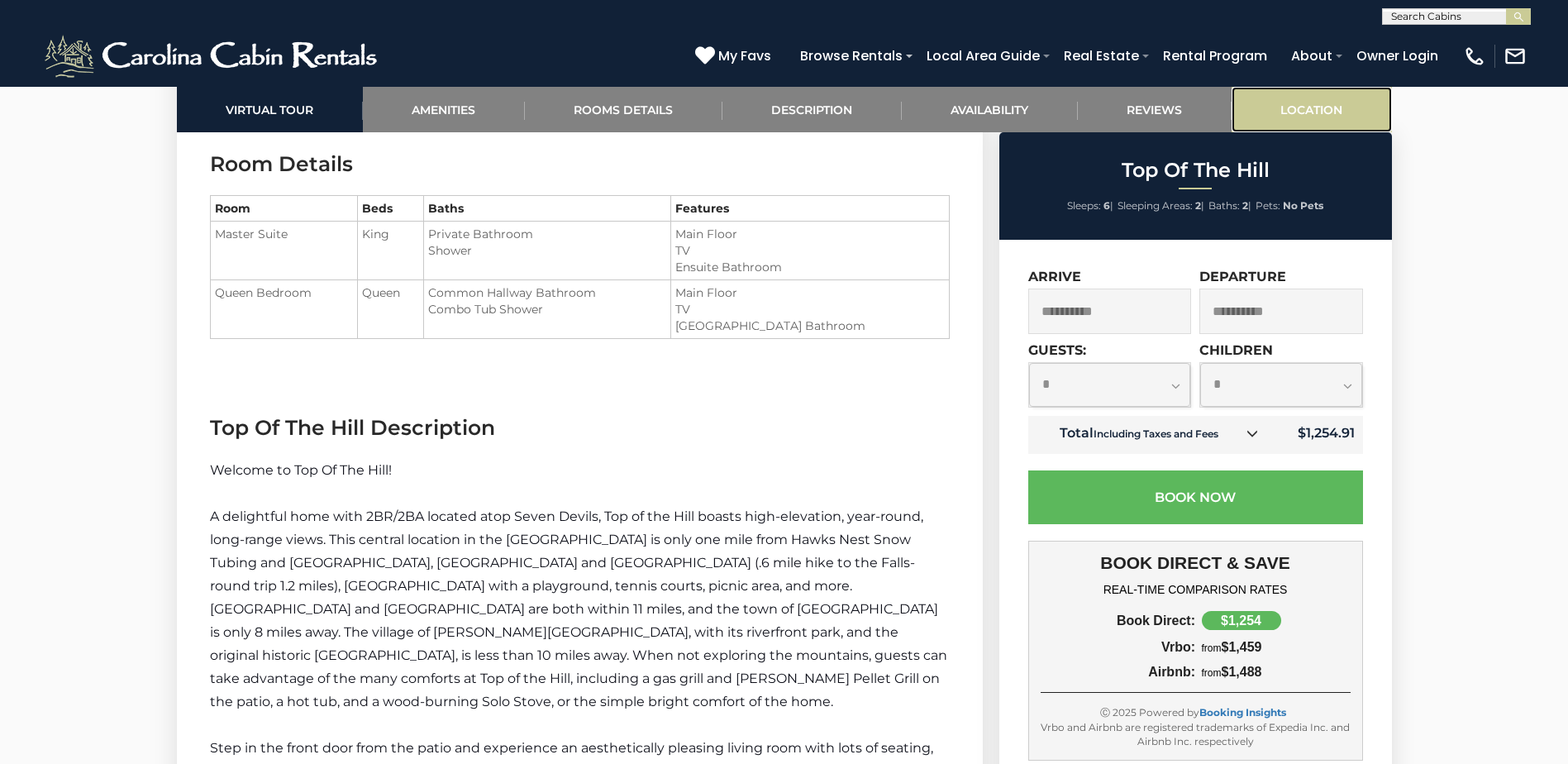
click at [1304, 121] on link "Location" at bounding box center [1311, 110] width 160 height 46
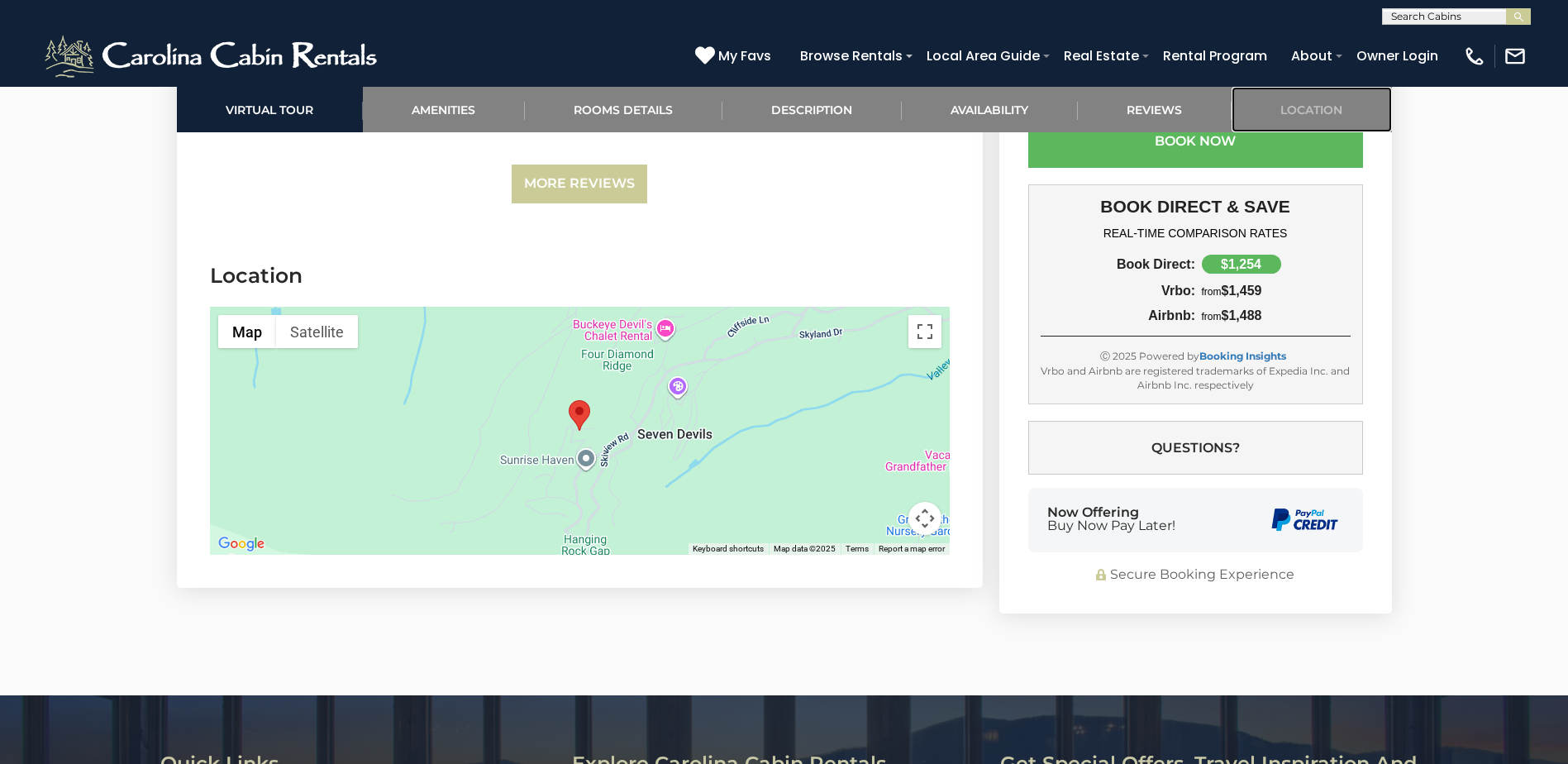
scroll to position [4195, 0]
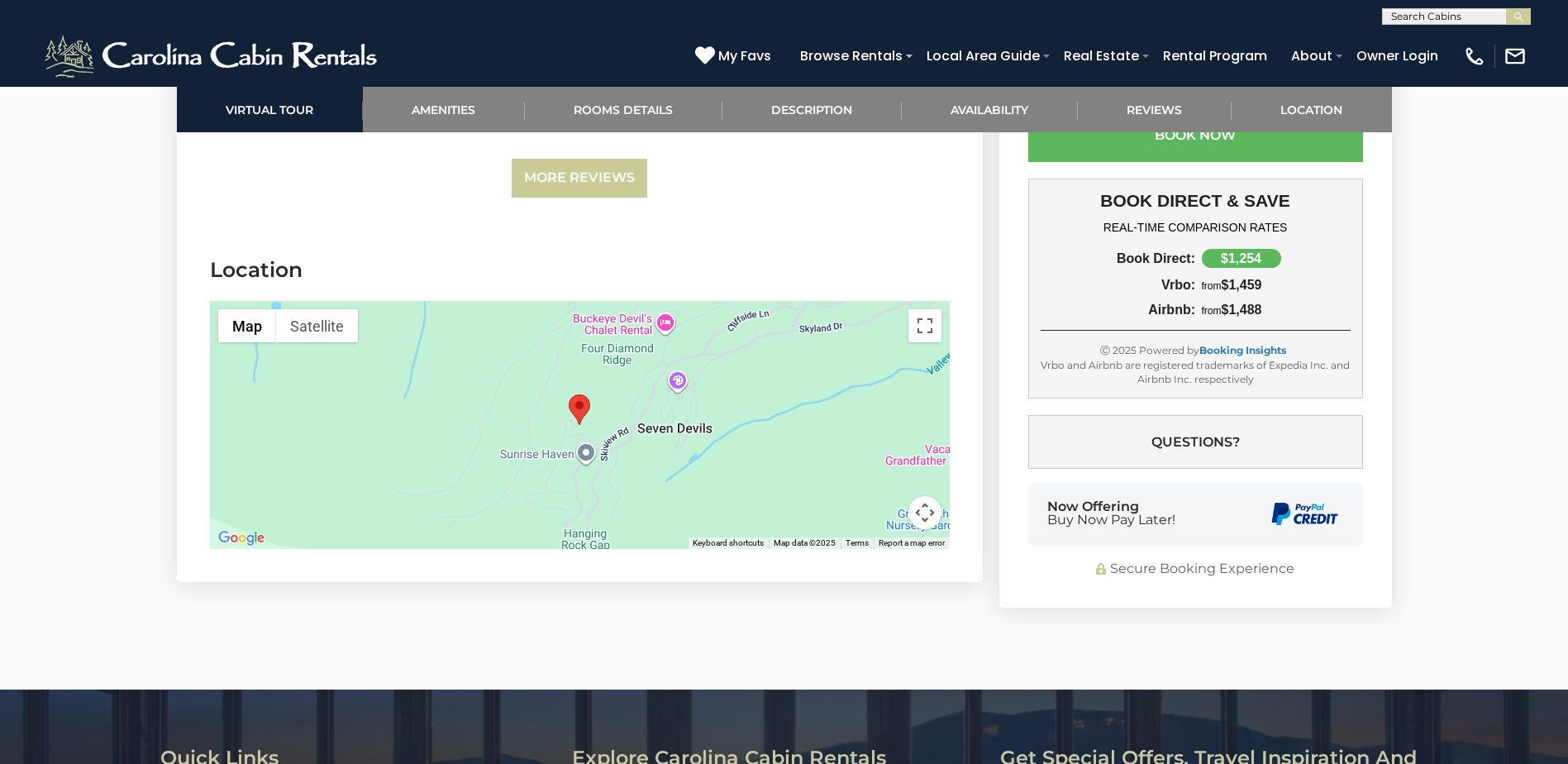
click at [580, 395] on img "Top Of The Hill" at bounding box center [579, 410] width 21 height 31
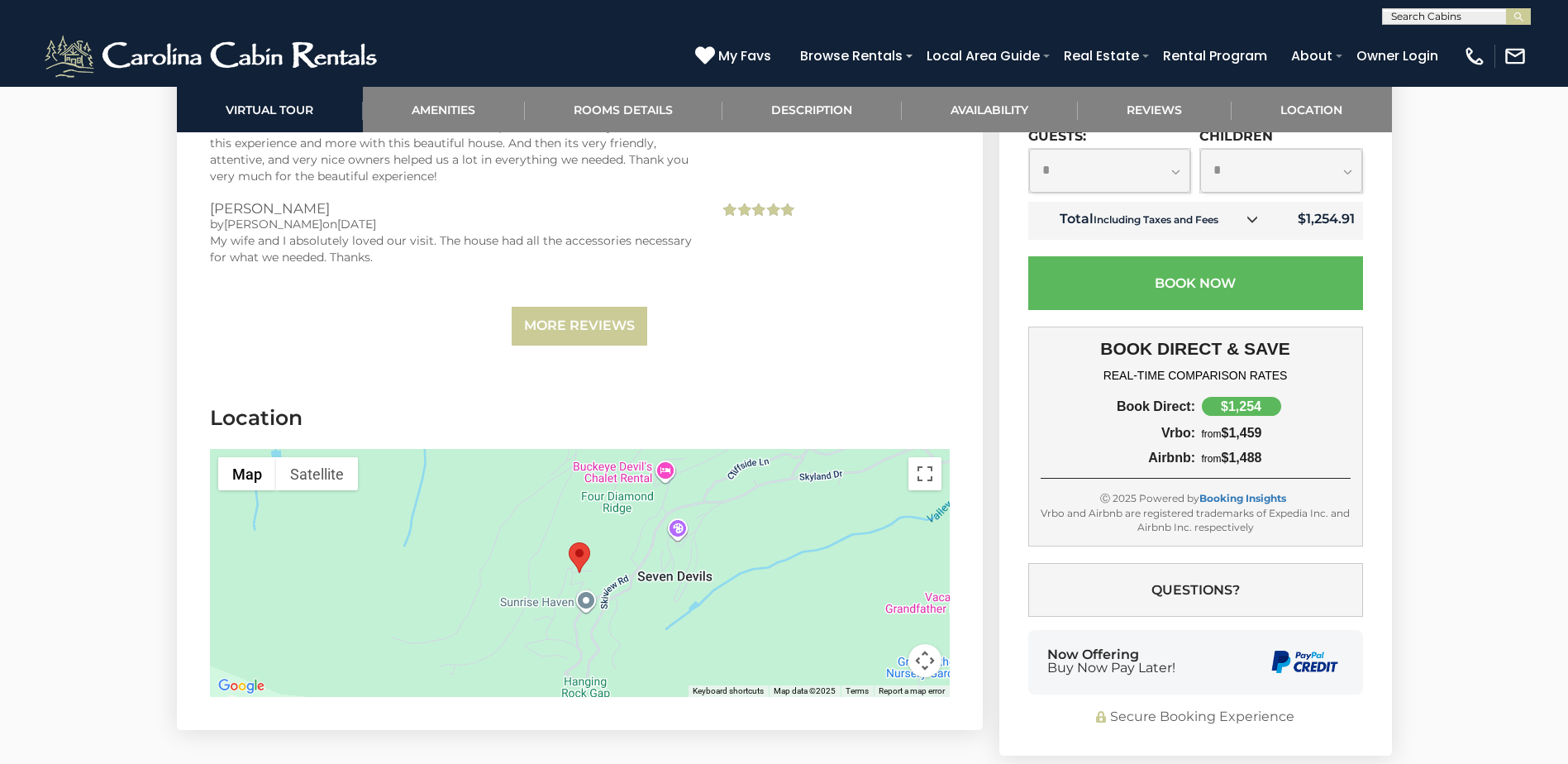
scroll to position [4030, 0]
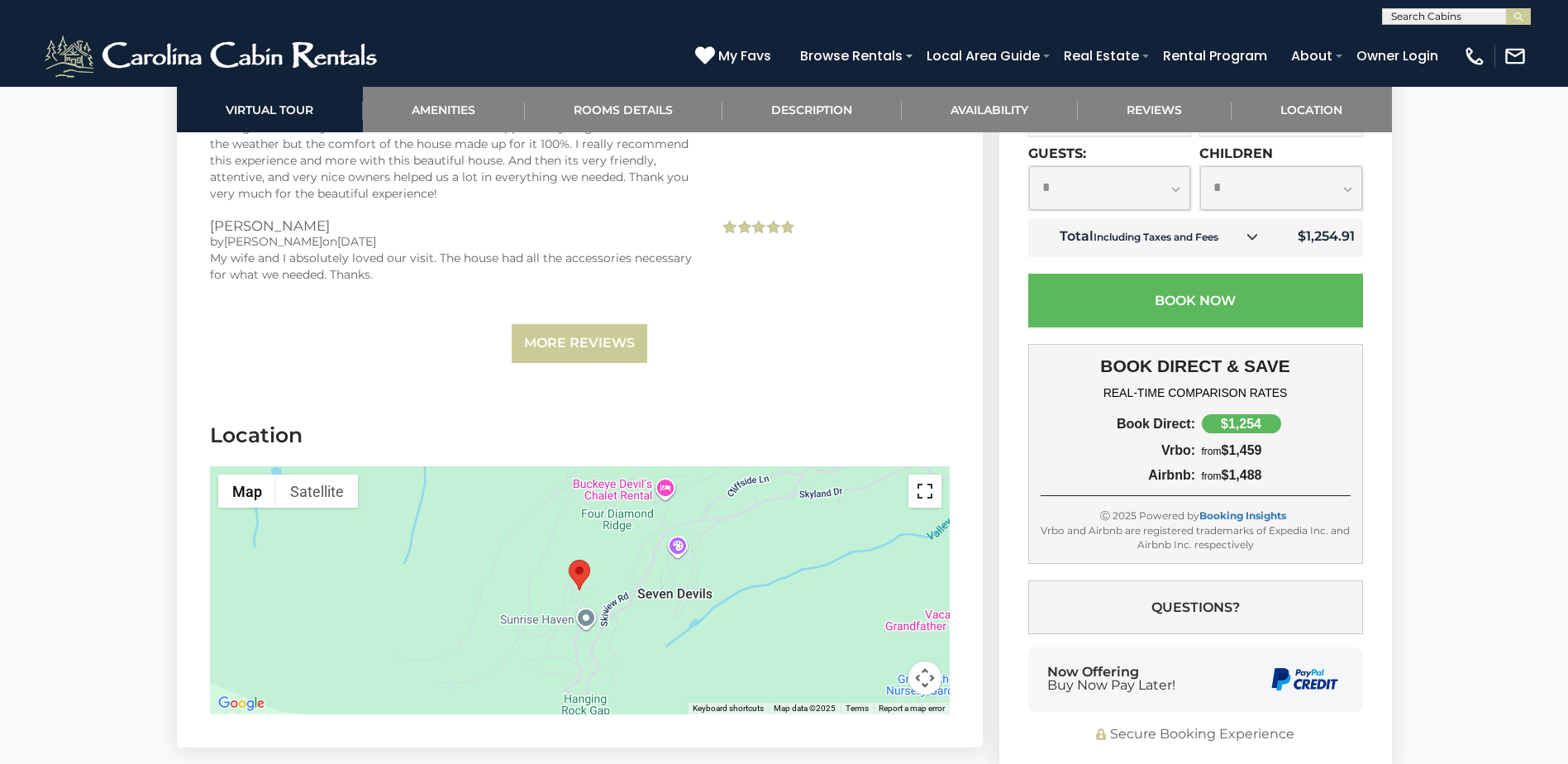
click at [934, 475] on button "Toggle fullscreen view" at bounding box center [926, 491] width 33 height 33
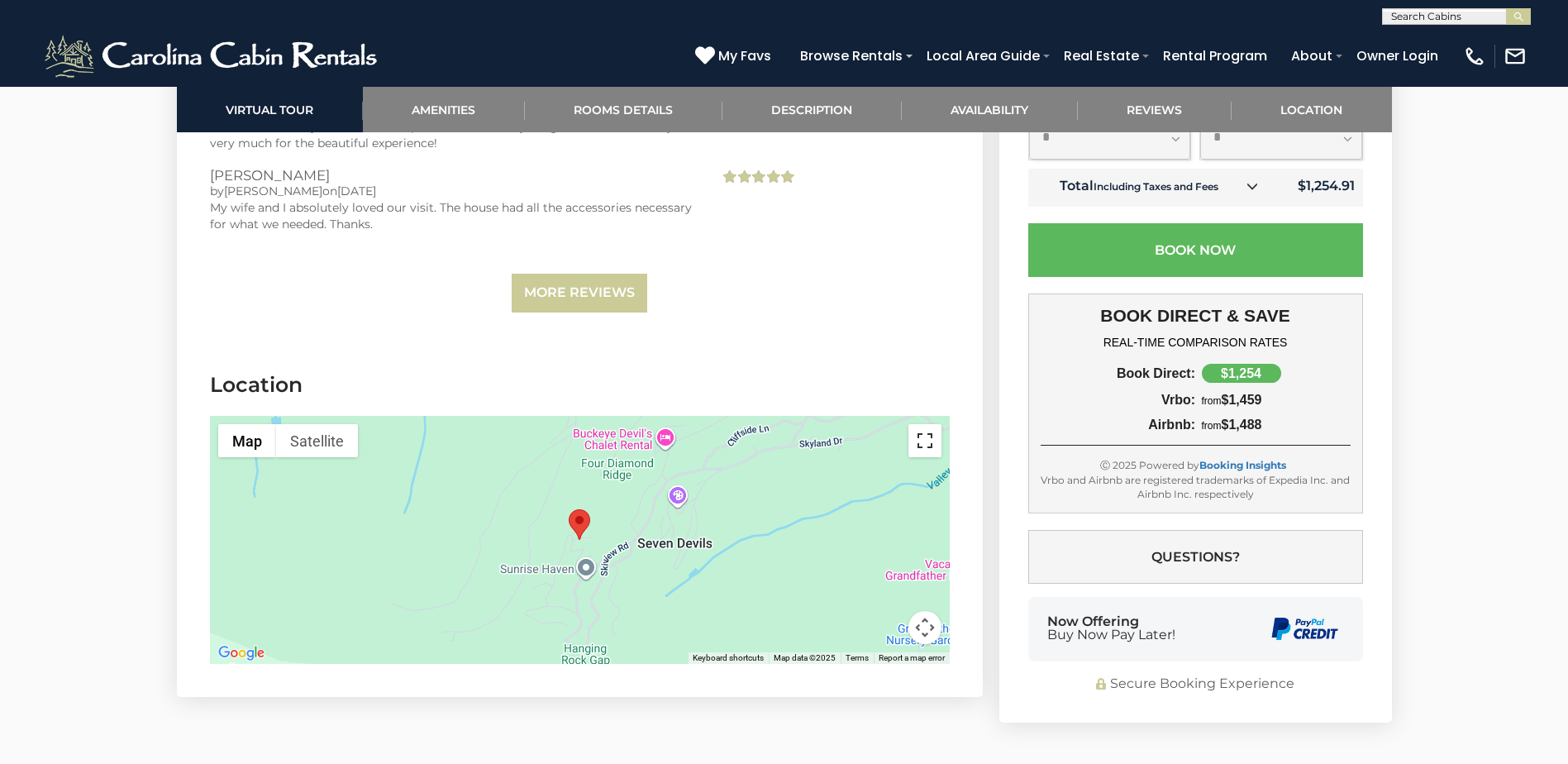
scroll to position [4051, 0]
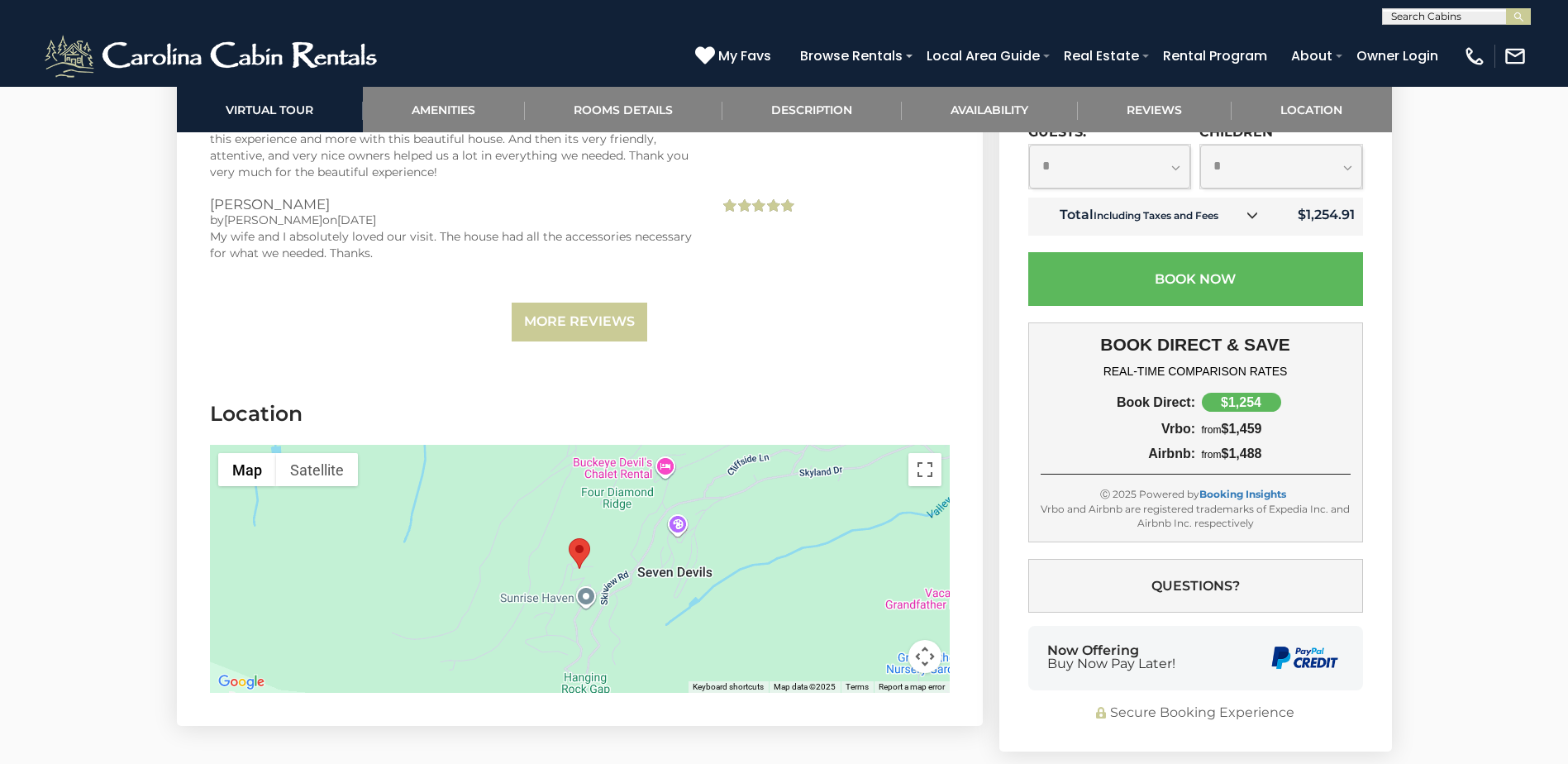
click at [937, 640] on button "Map camera controls" at bounding box center [926, 657] width 33 height 33
click at [888, 558] on button "Zoom in" at bounding box center [884, 574] width 33 height 33
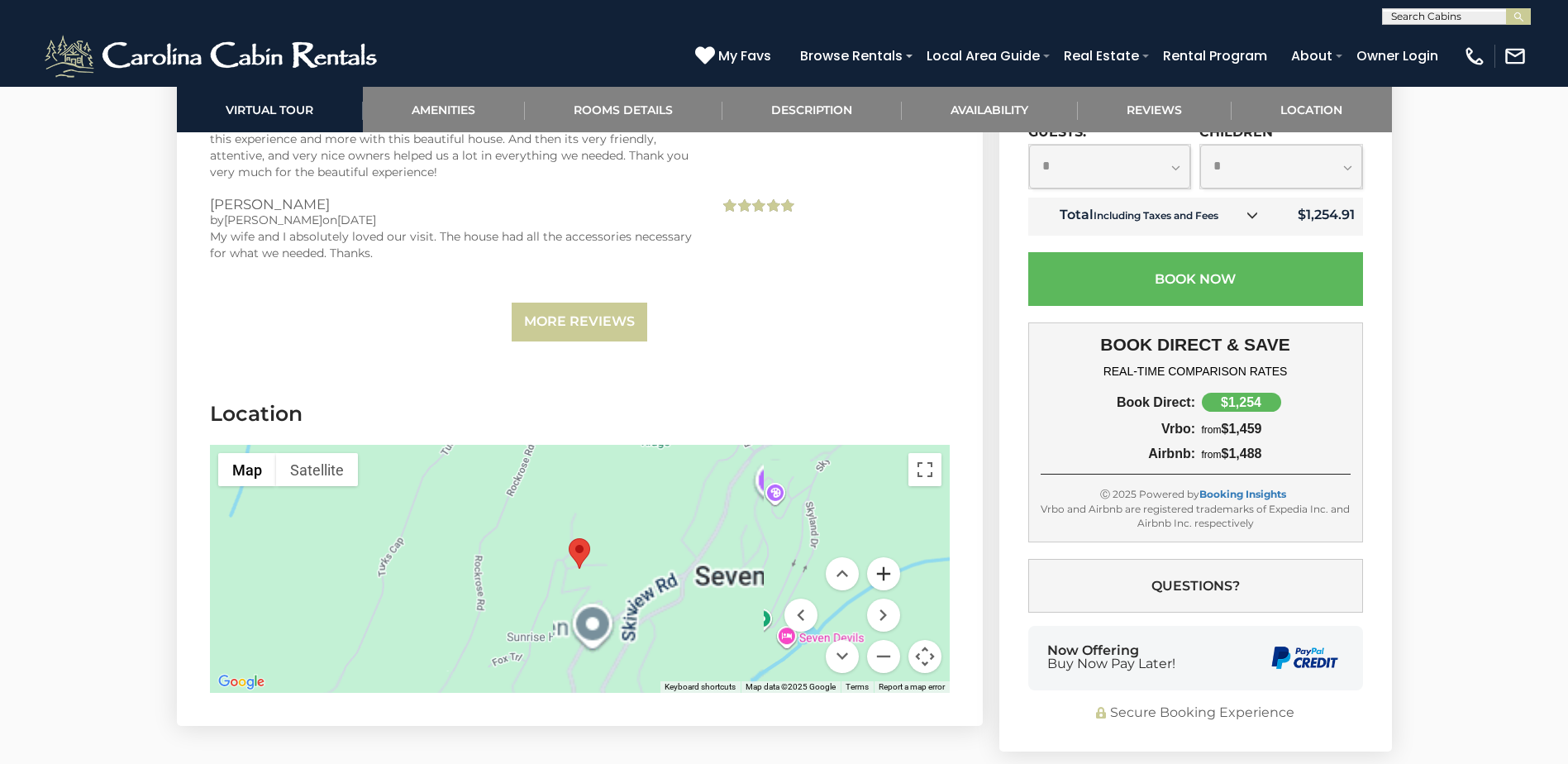
click at [888, 558] on button "Zoom in" at bounding box center [884, 574] width 33 height 33
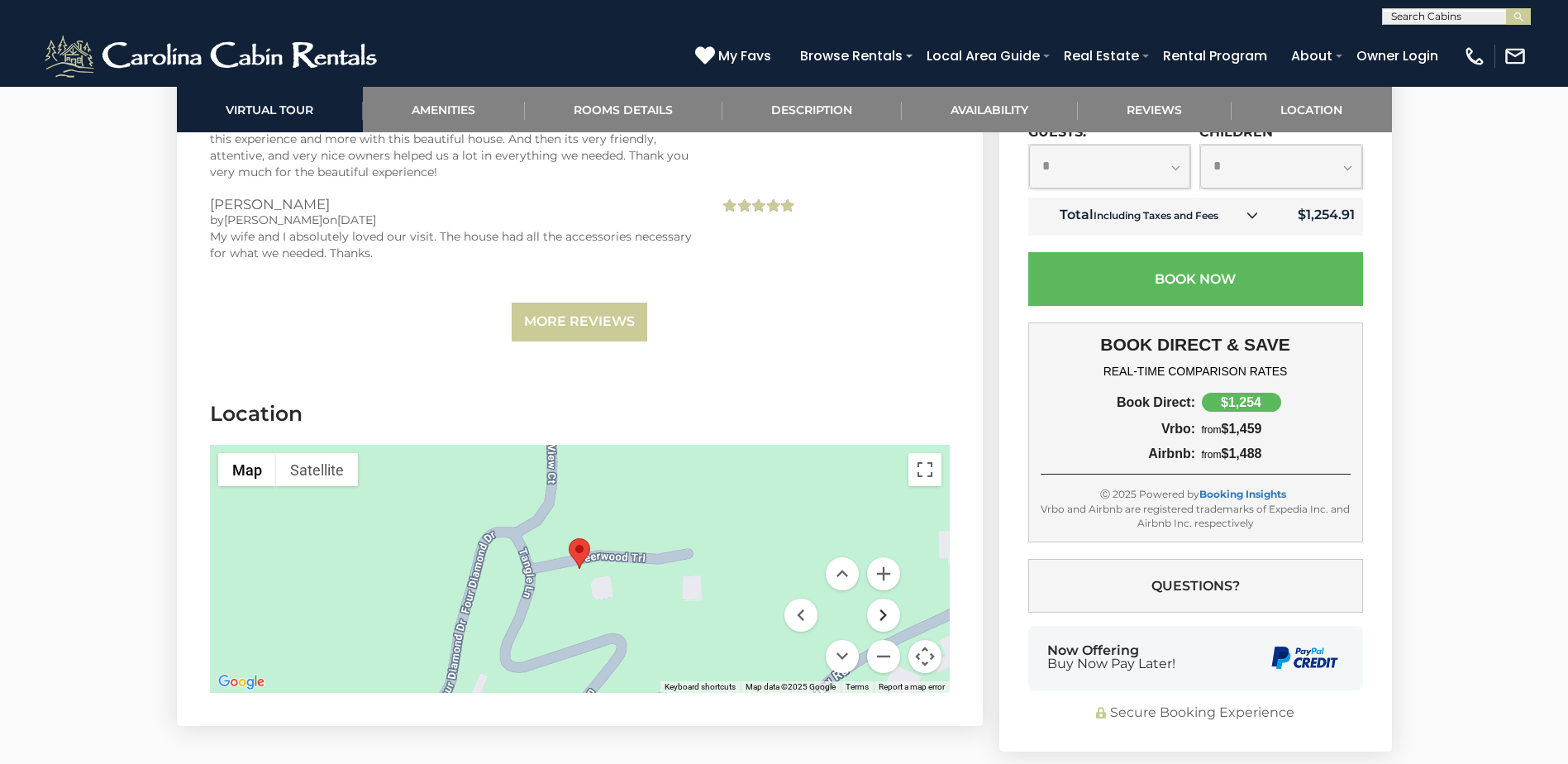
click at [889, 600] on button "Move right" at bounding box center [884, 615] width 33 height 33
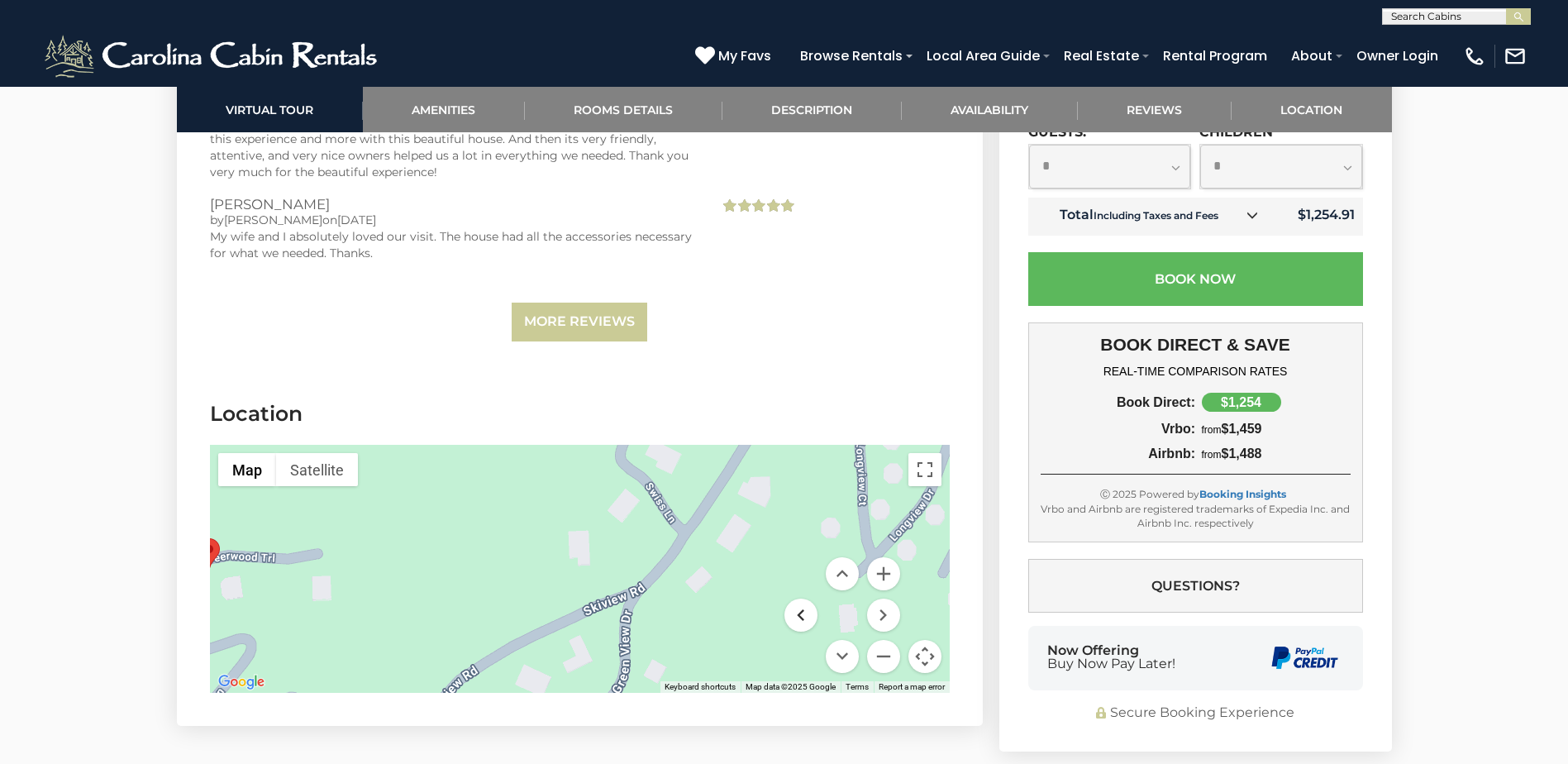
click at [809, 599] on button "Move left" at bounding box center [802, 615] width 33 height 33
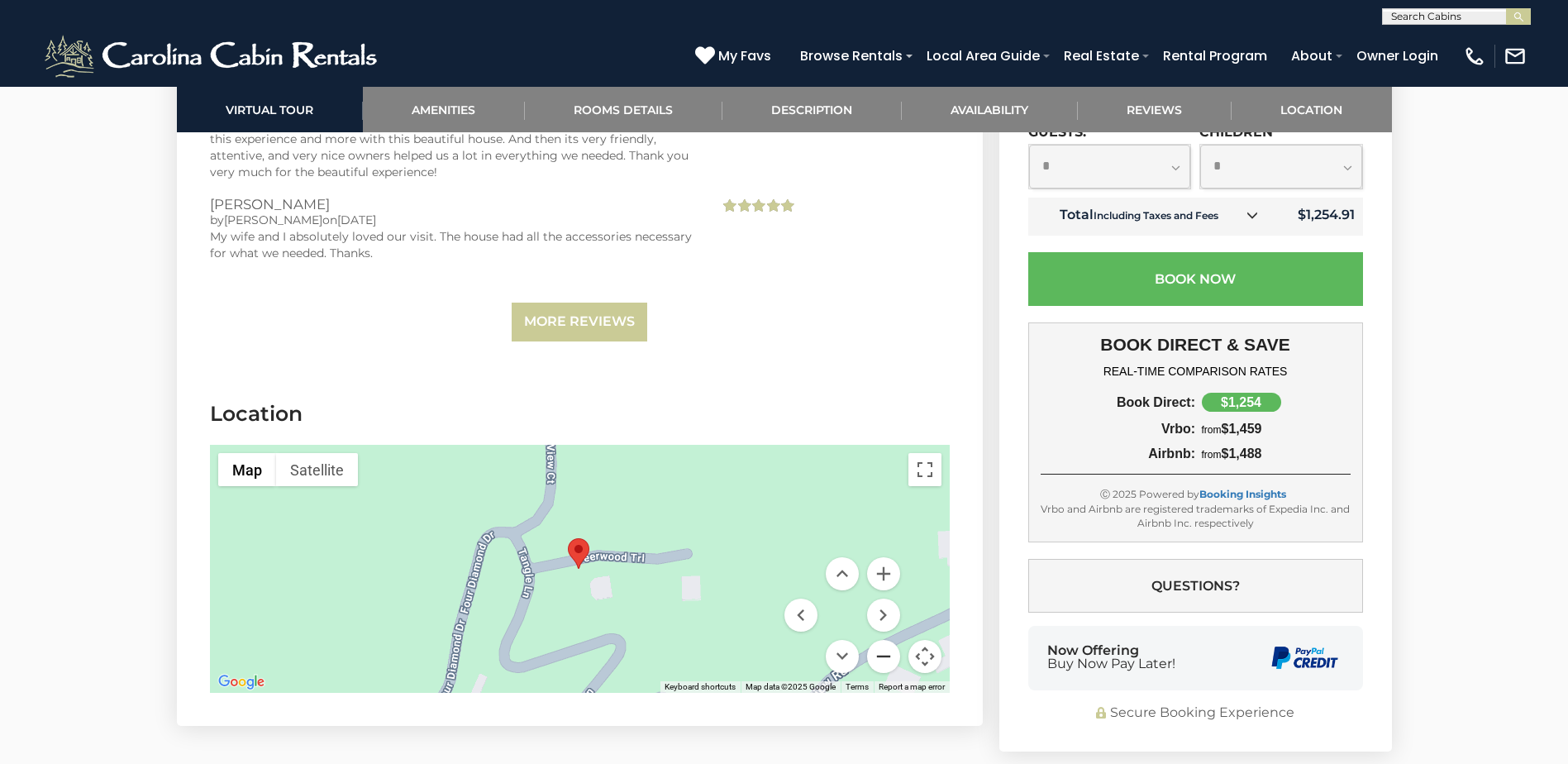
click at [881, 640] on button "Zoom out" at bounding box center [884, 657] width 33 height 33
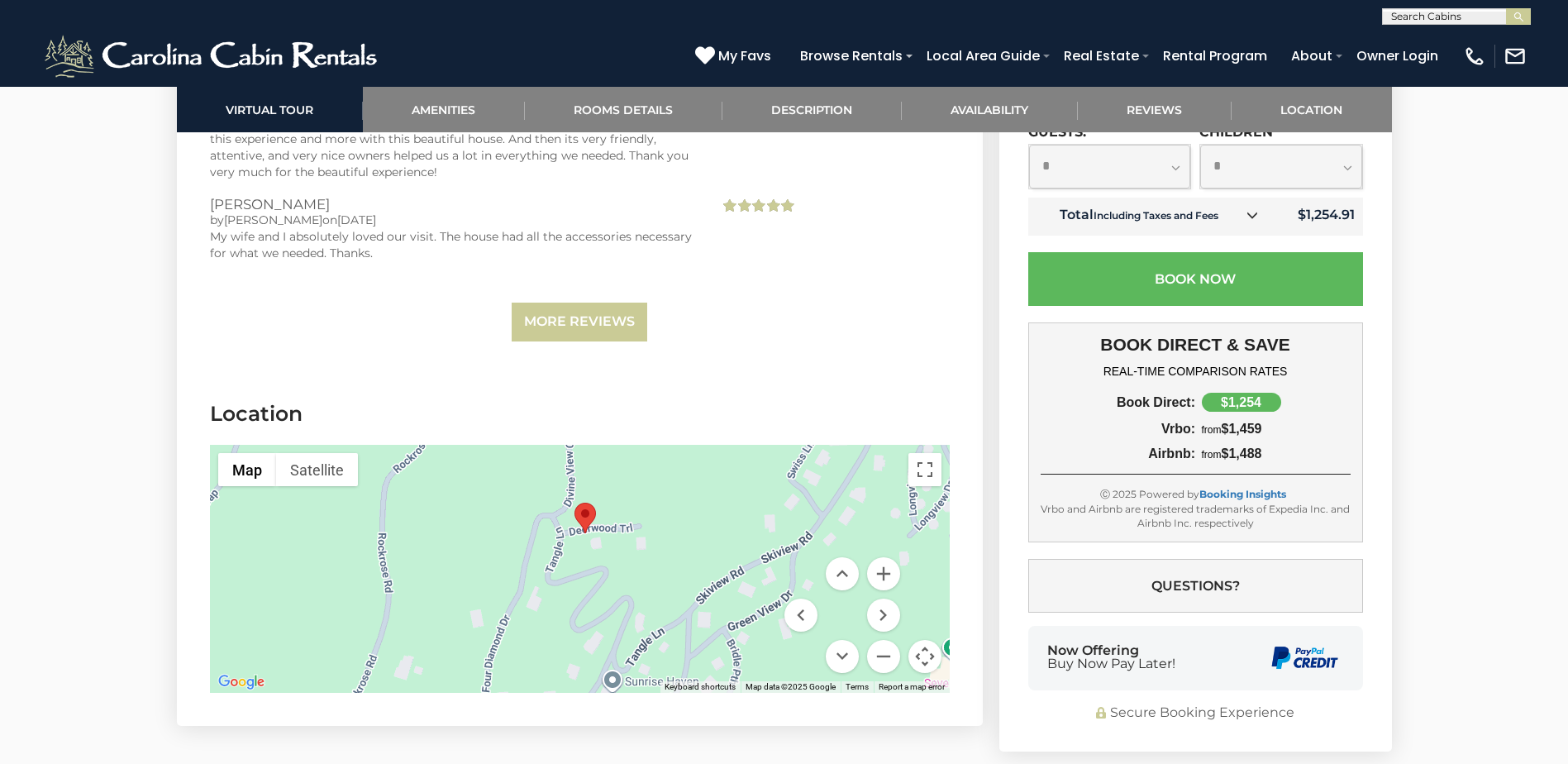
drag, startPoint x: 705, startPoint y: 580, endPoint x: 711, endPoint y: 542, distance: 38.5
click at [711, 542] on div at bounding box center [580, 569] width 740 height 248
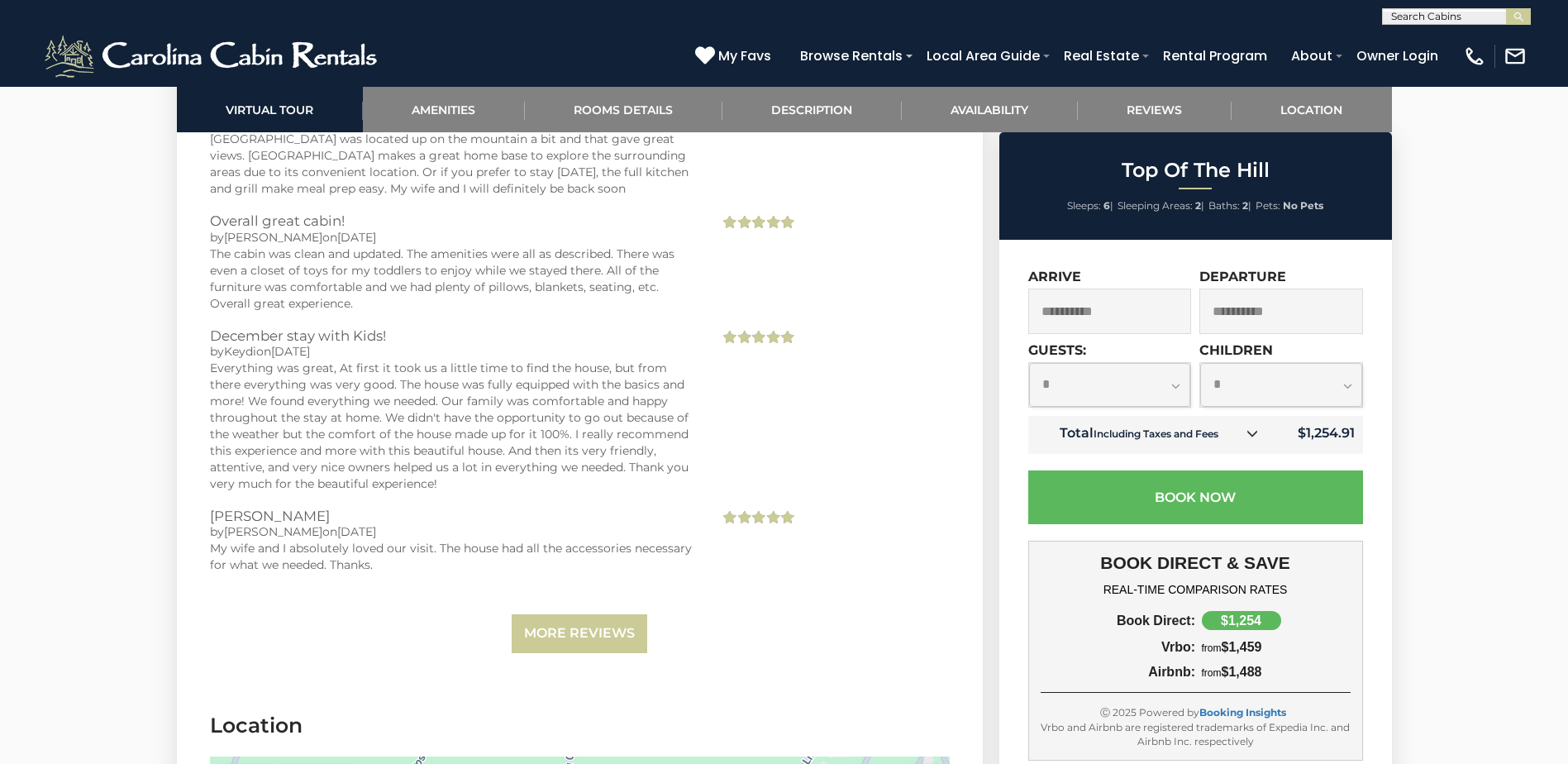
scroll to position [3721, 0]
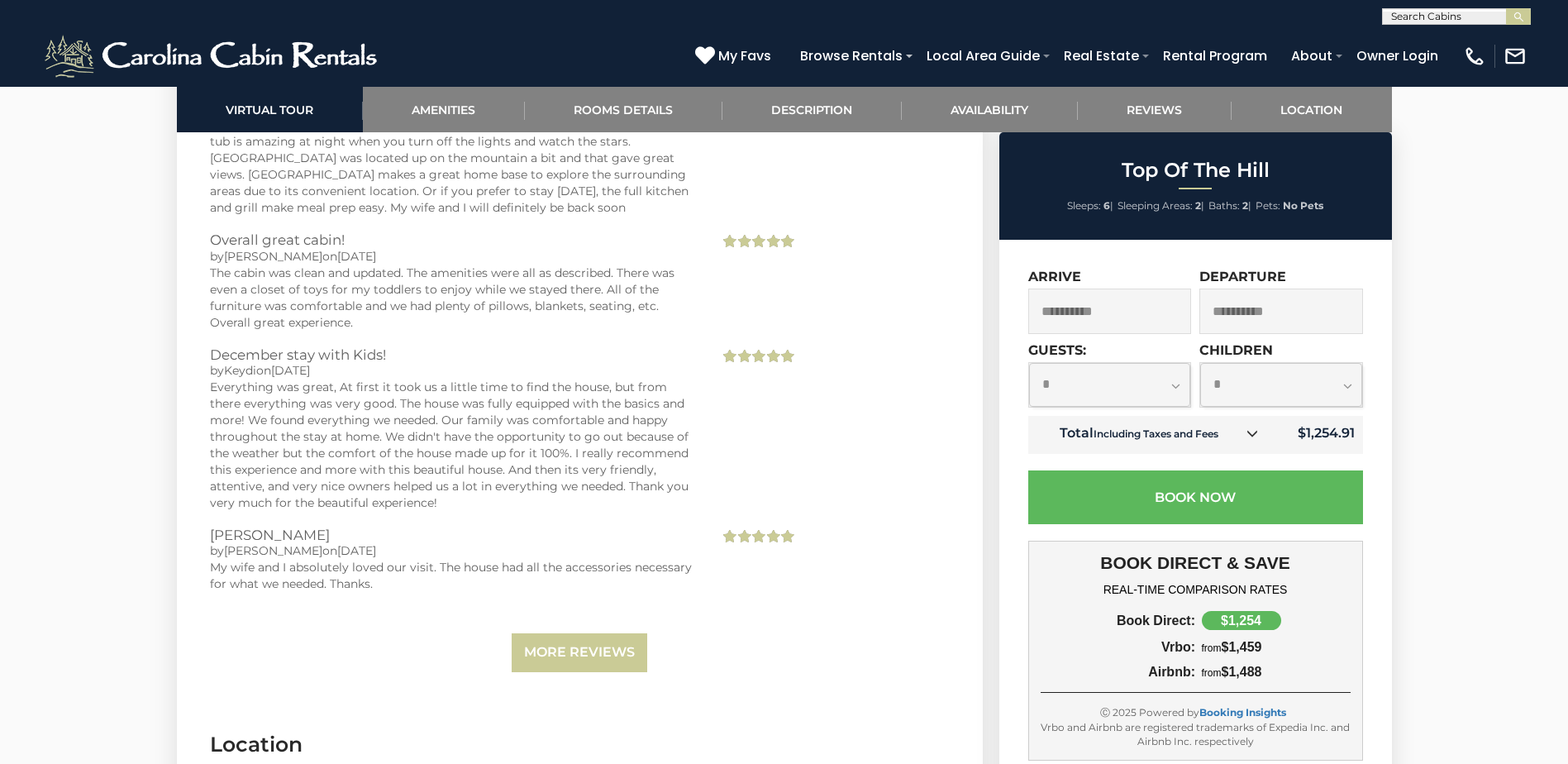
click at [1132, 388] on select "**********" at bounding box center [1110, 385] width 162 height 44
select select "*"
click at [1029, 363] on select "**********" at bounding box center [1110, 385] width 162 height 44
click at [846, 122] on link "Description" at bounding box center [812, 110] width 179 height 46
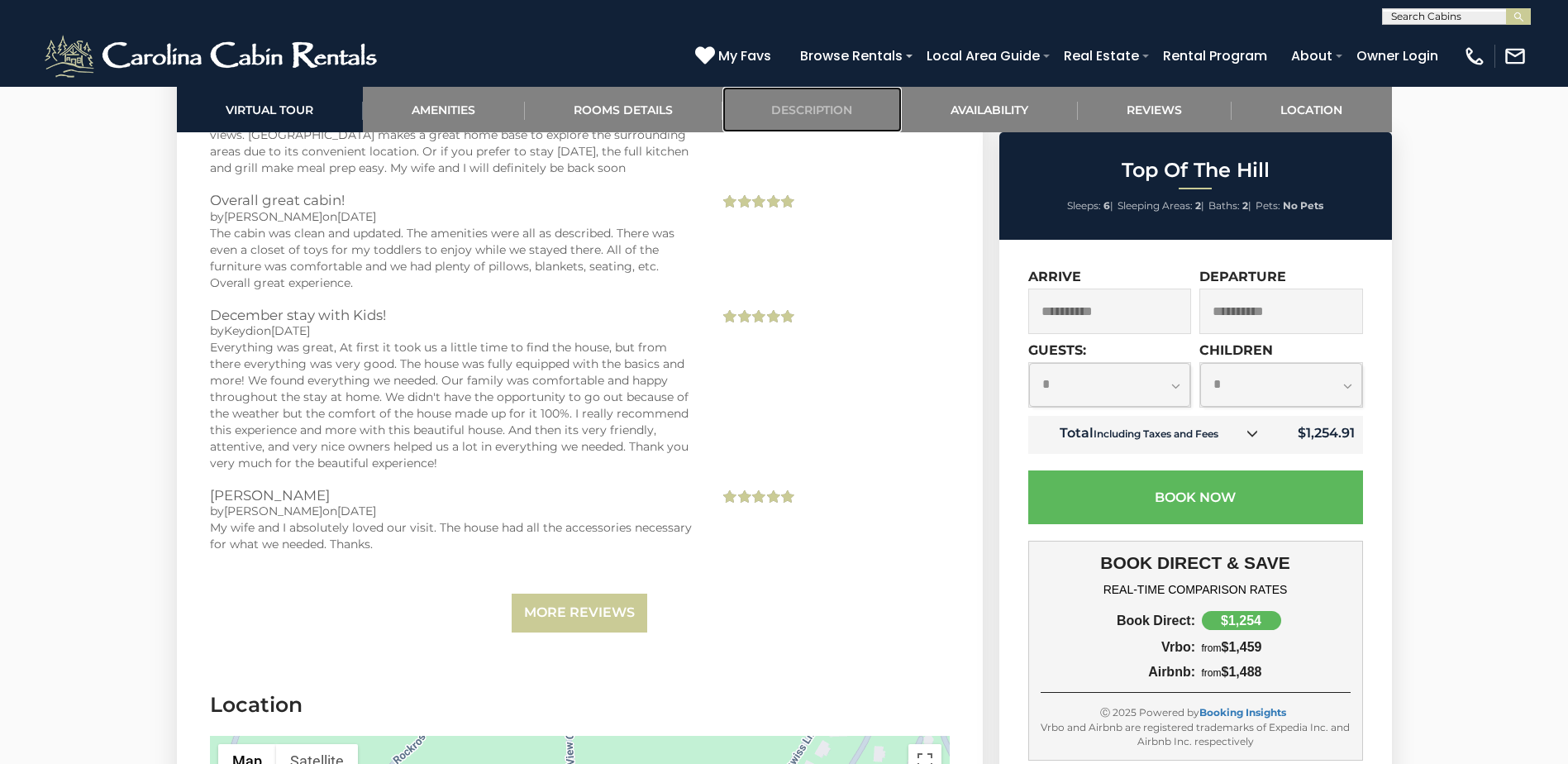
scroll to position [3753, 0]
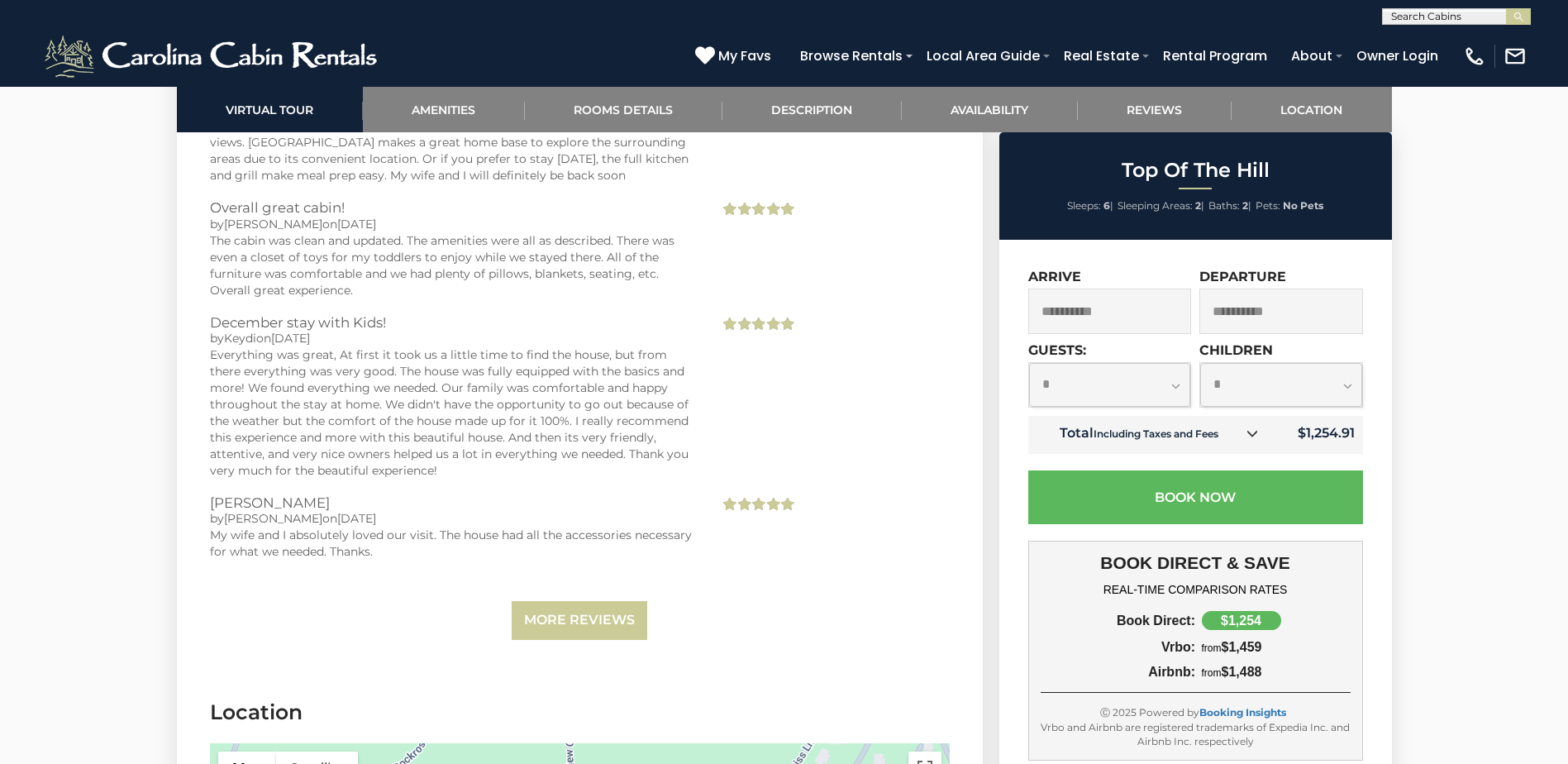
click at [1138, 321] on input "**********" at bounding box center [1110, 311] width 163 height 46
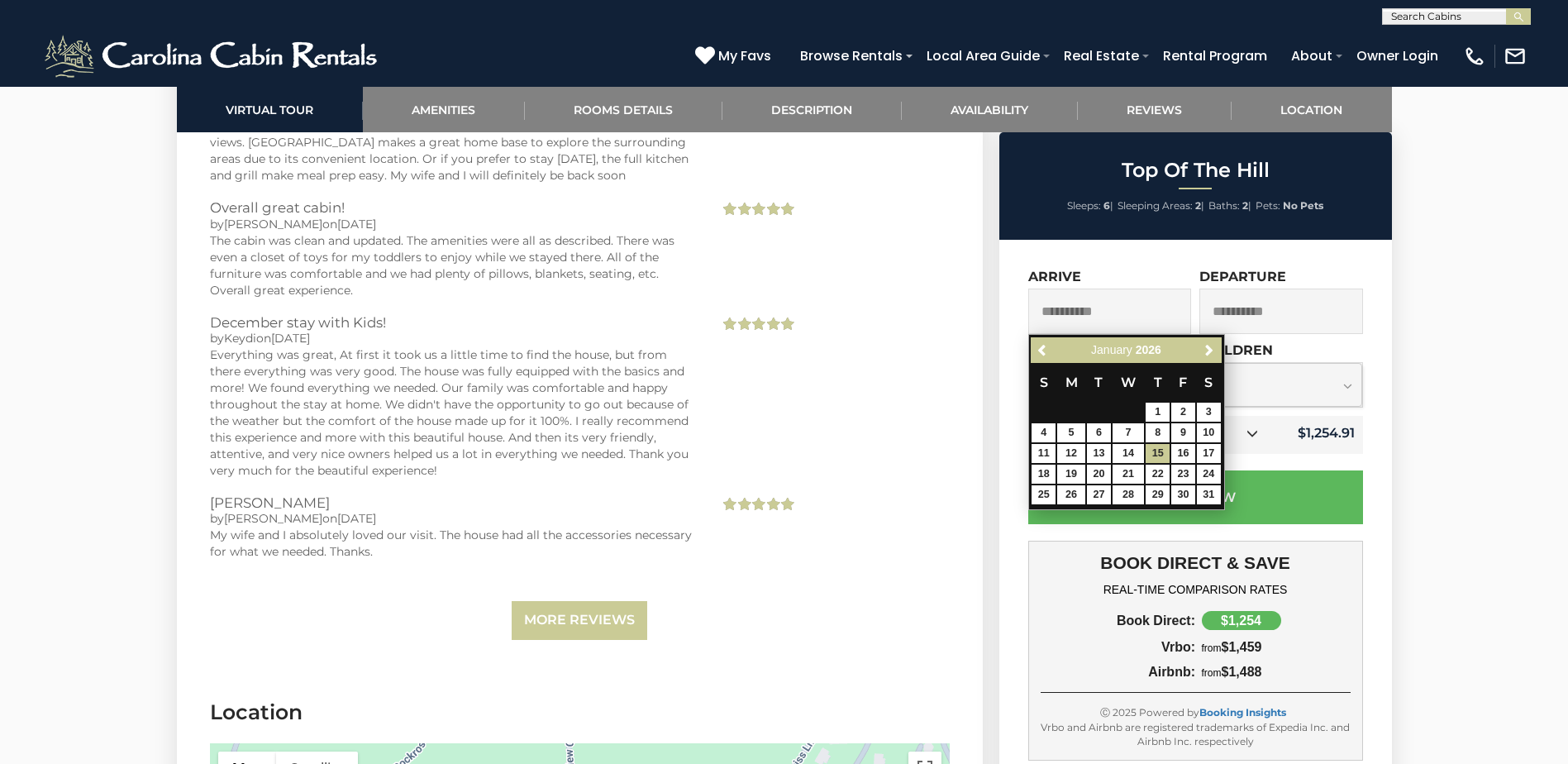
click at [962, 470] on section "Reviews Great Location by Christopher on 08/06/2025 My wife and I went up for 4…" at bounding box center [579, 319] width 806 height 708
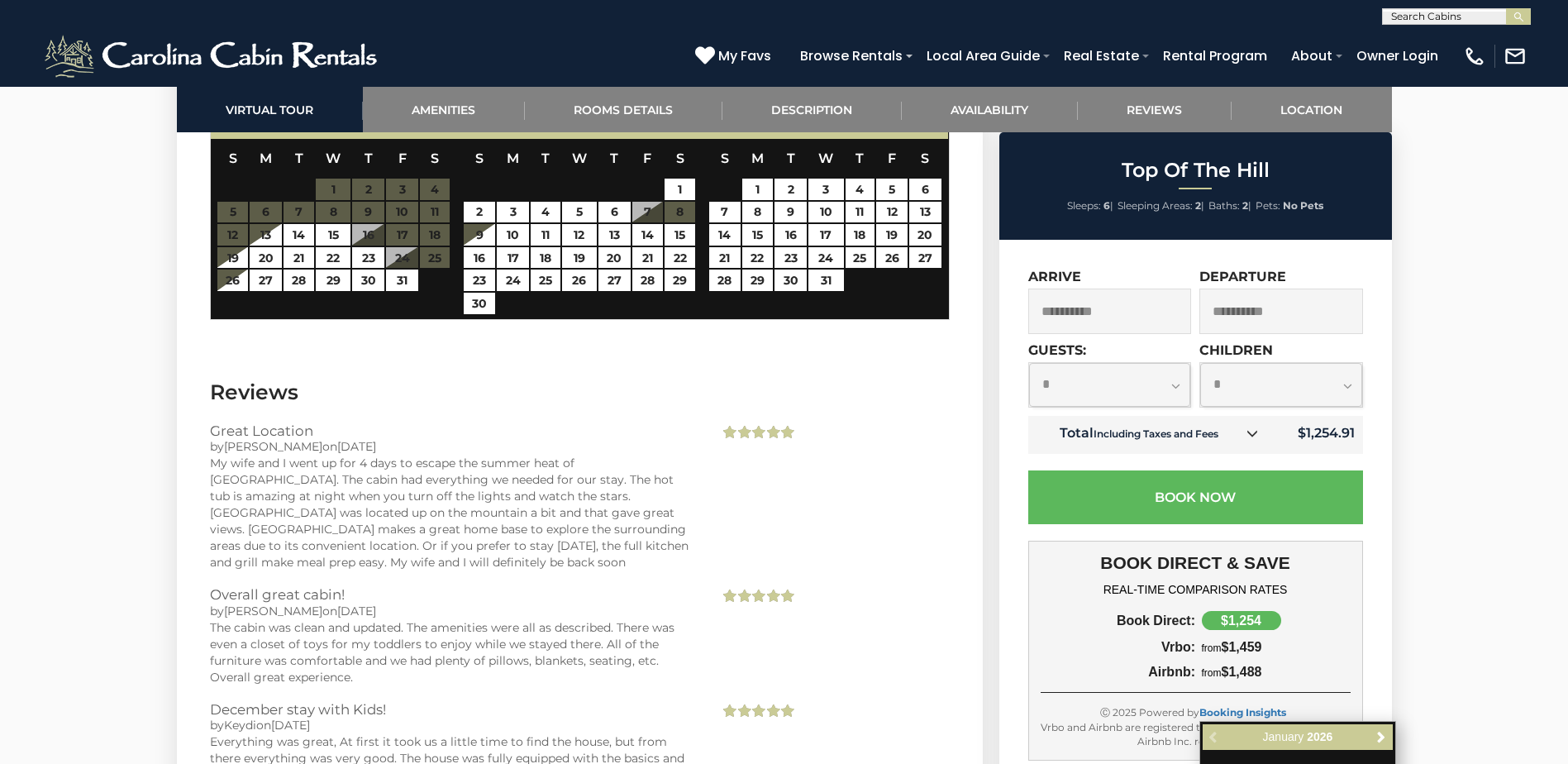
scroll to position [3423, 0]
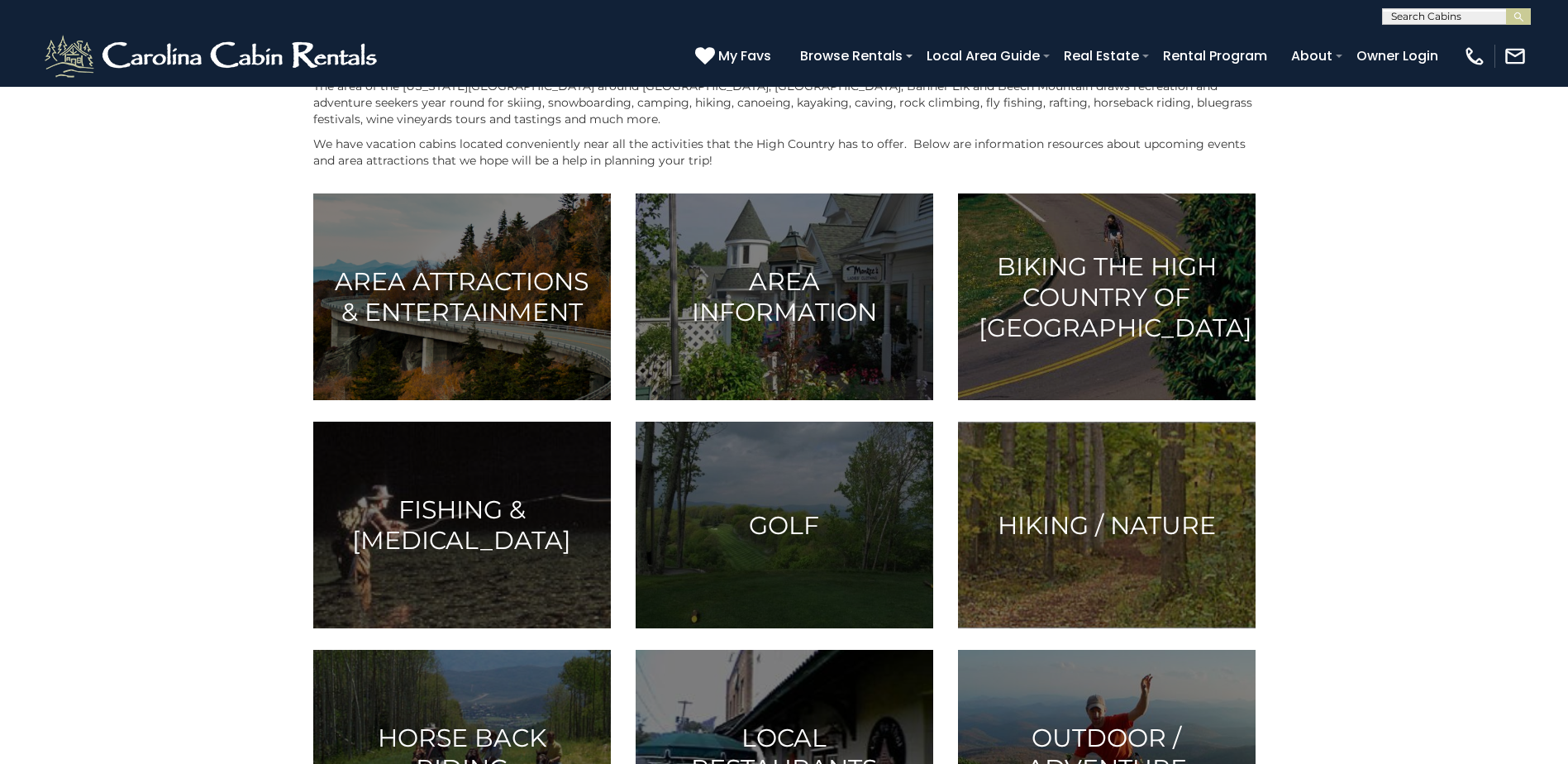
scroll to position [331, 0]
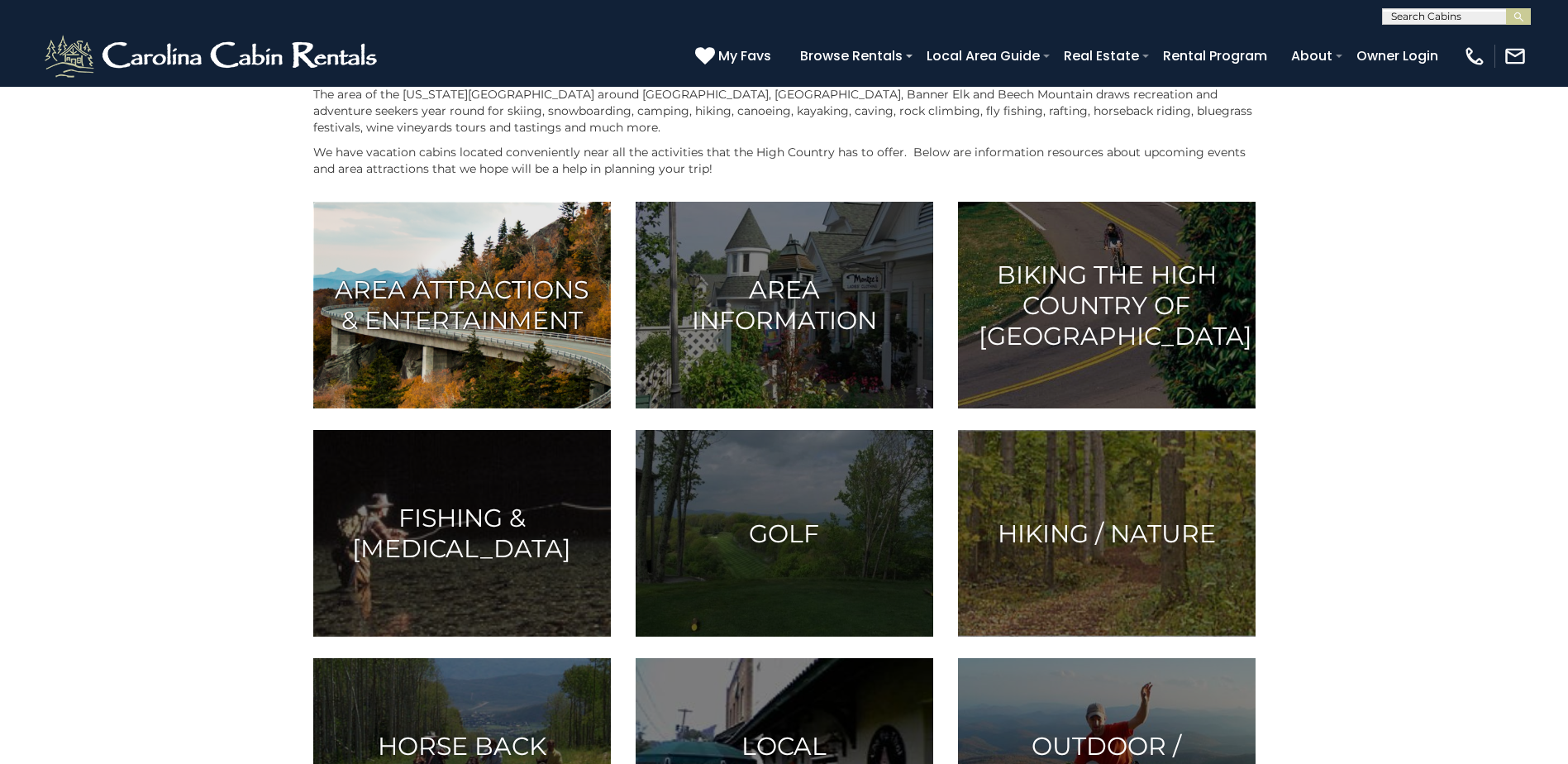
click at [481, 301] on h3 "Area Attractions & Entertainment" at bounding box center [462, 305] width 257 height 62
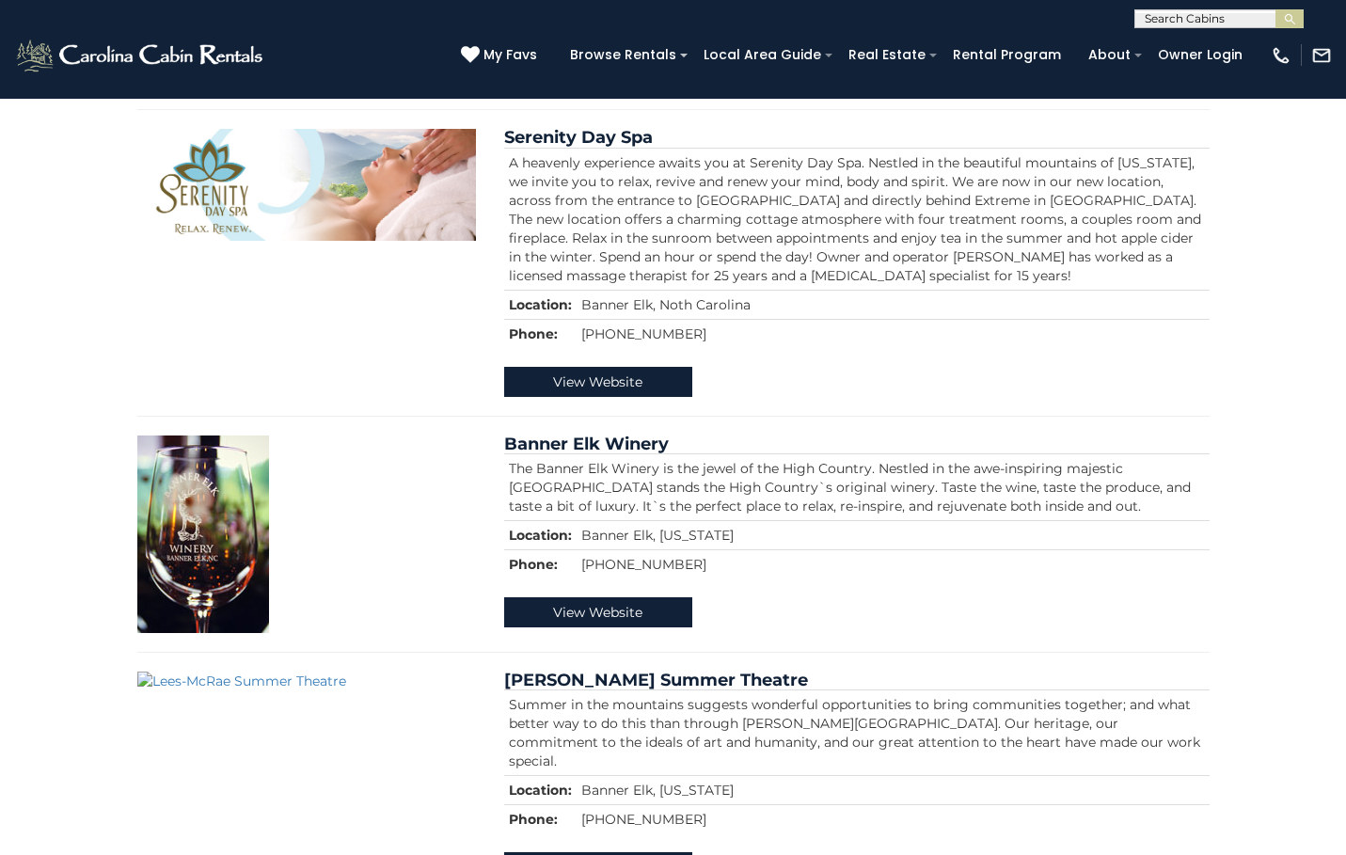
scroll to position [4231, 0]
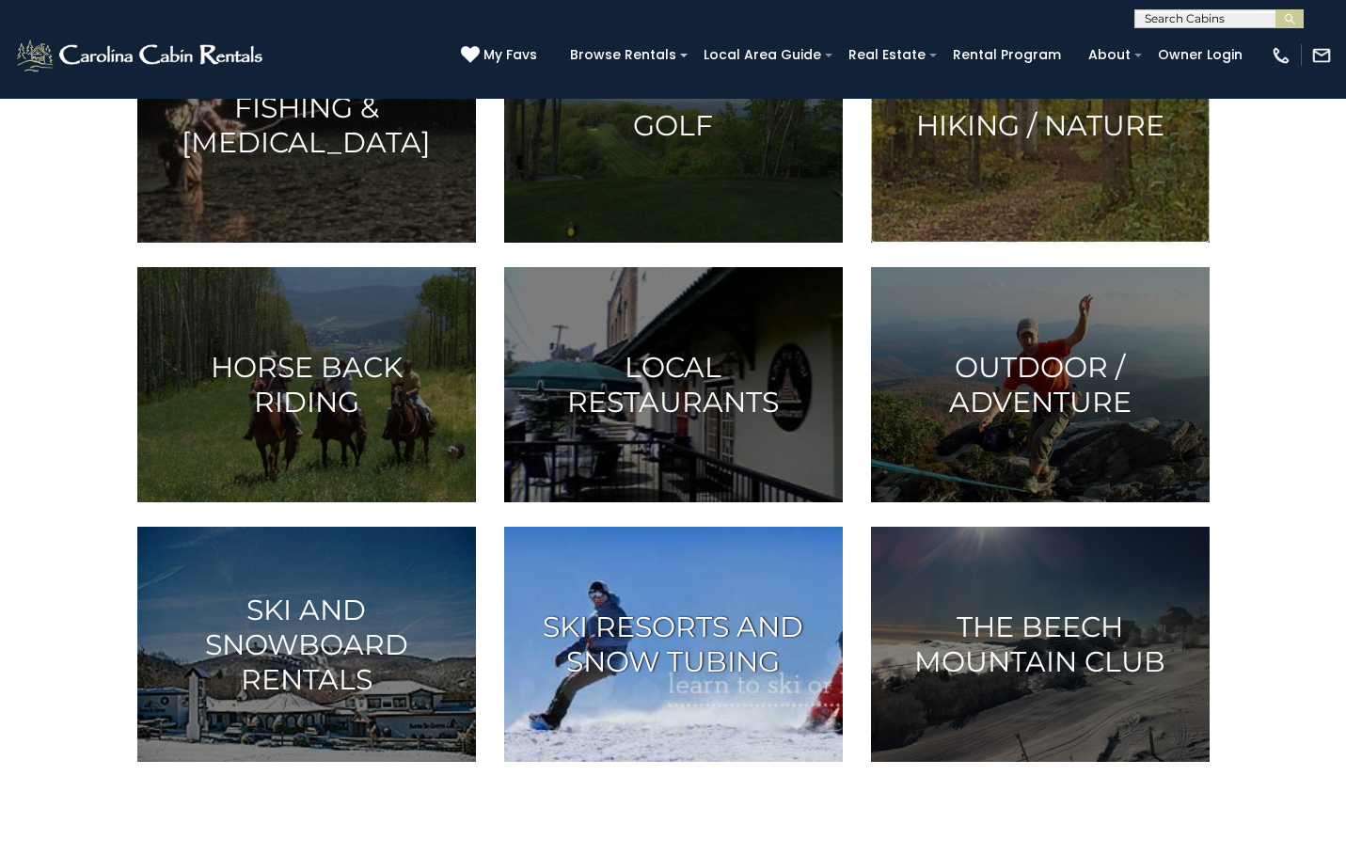
scroll to position [940, 0]
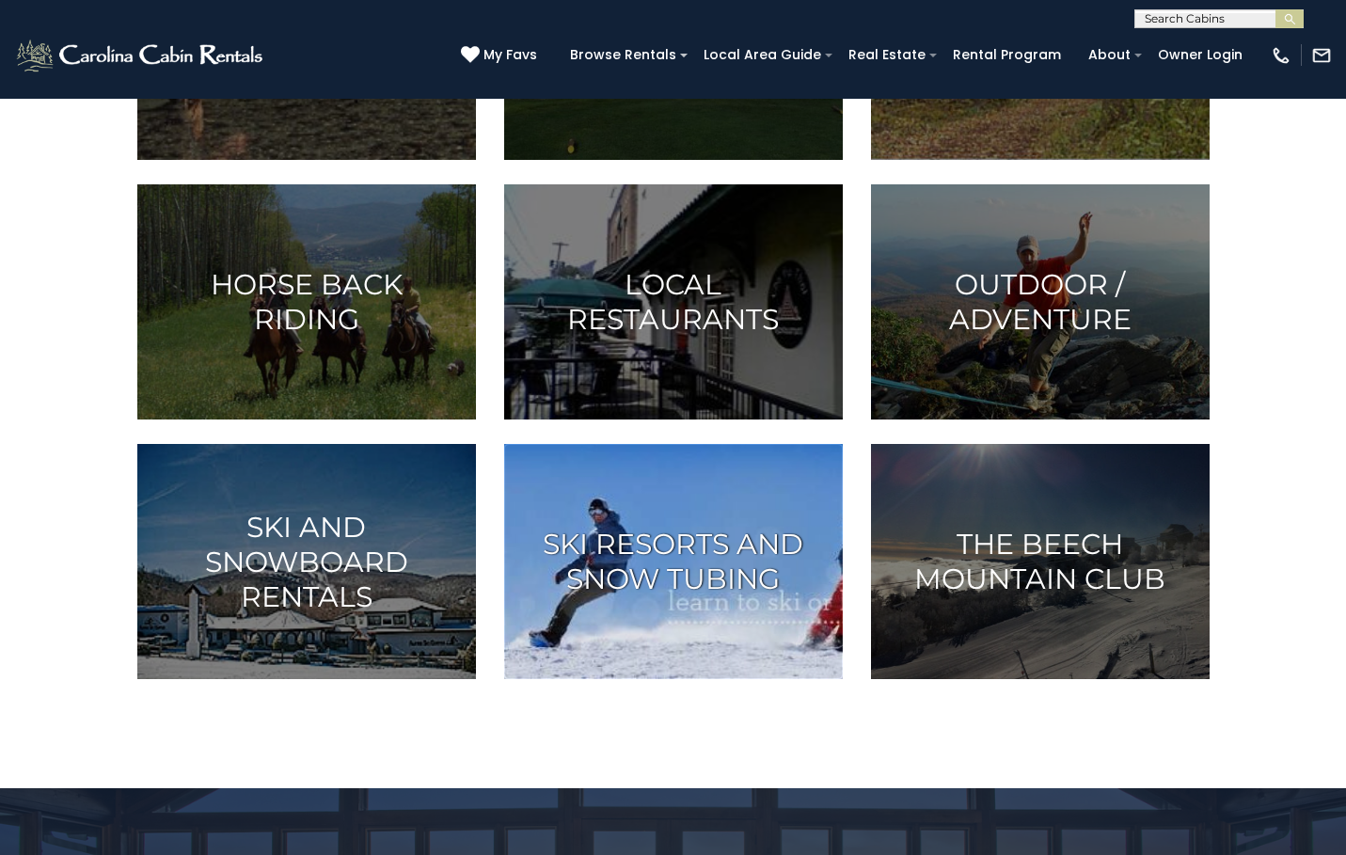
click at [598, 561] on h3 "Ski Resorts and Snow Tubing" at bounding box center [674, 562] width 292 height 70
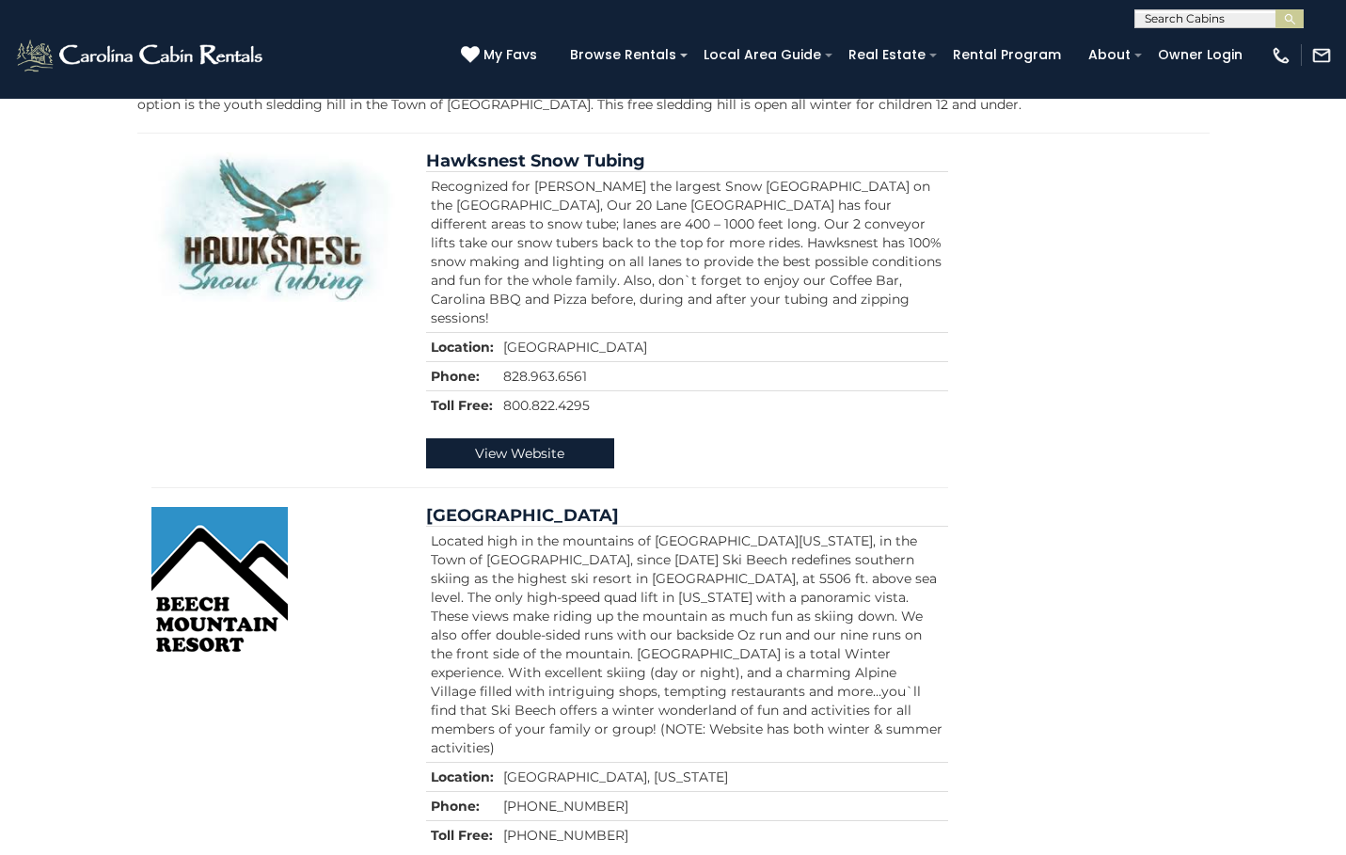
scroll to position [514, 0]
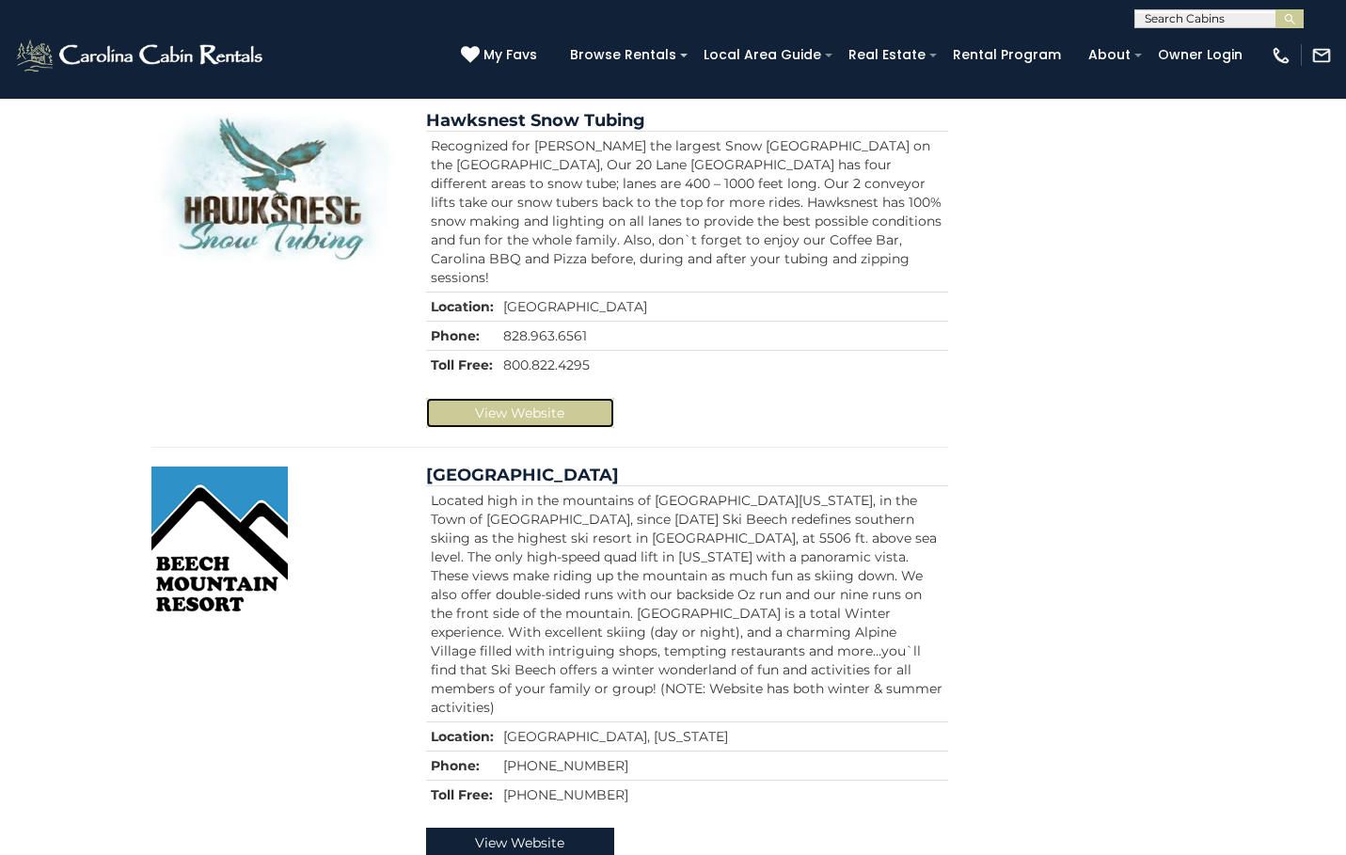
click at [560, 398] on link "View Website" at bounding box center [520, 413] width 188 height 30
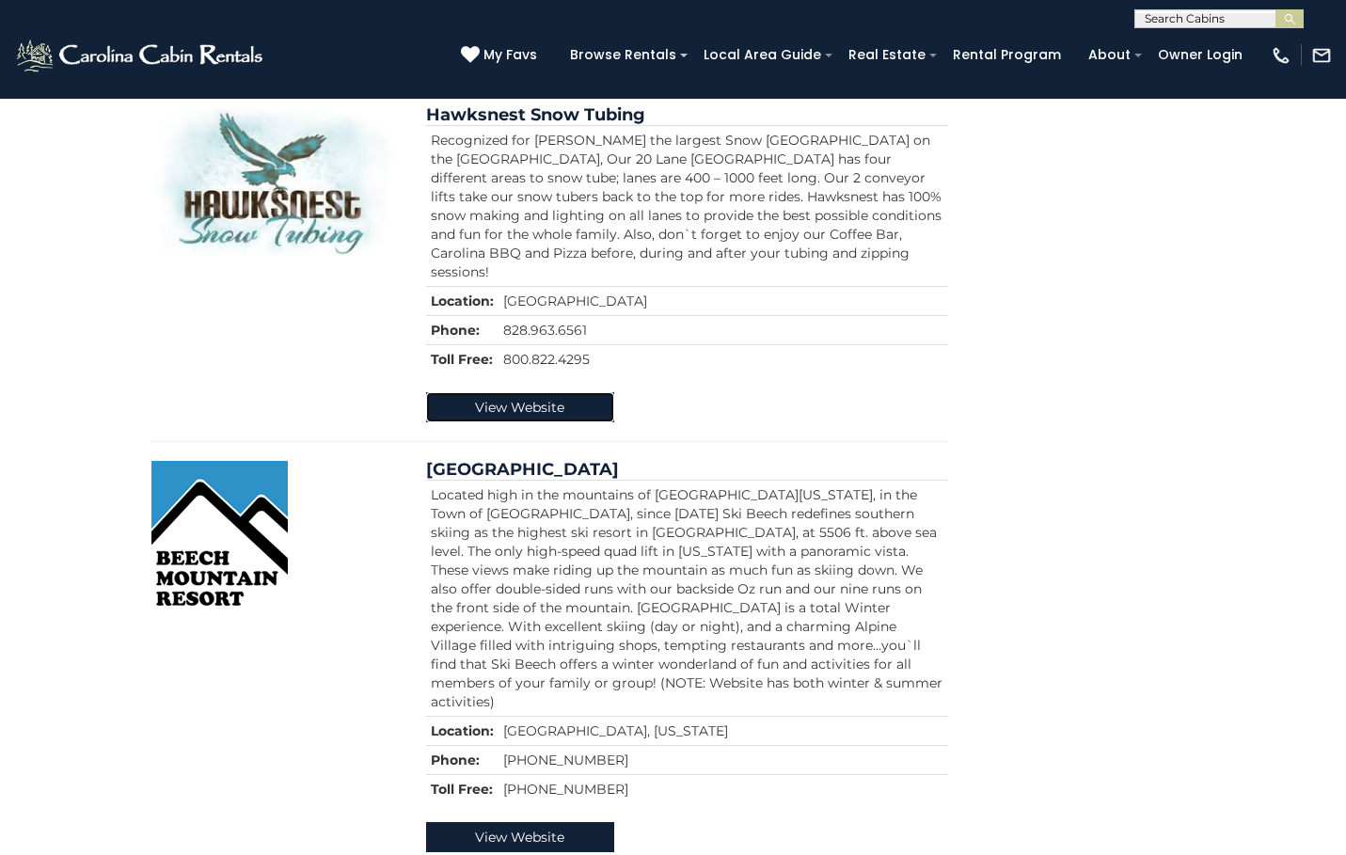
scroll to position [890, 0]
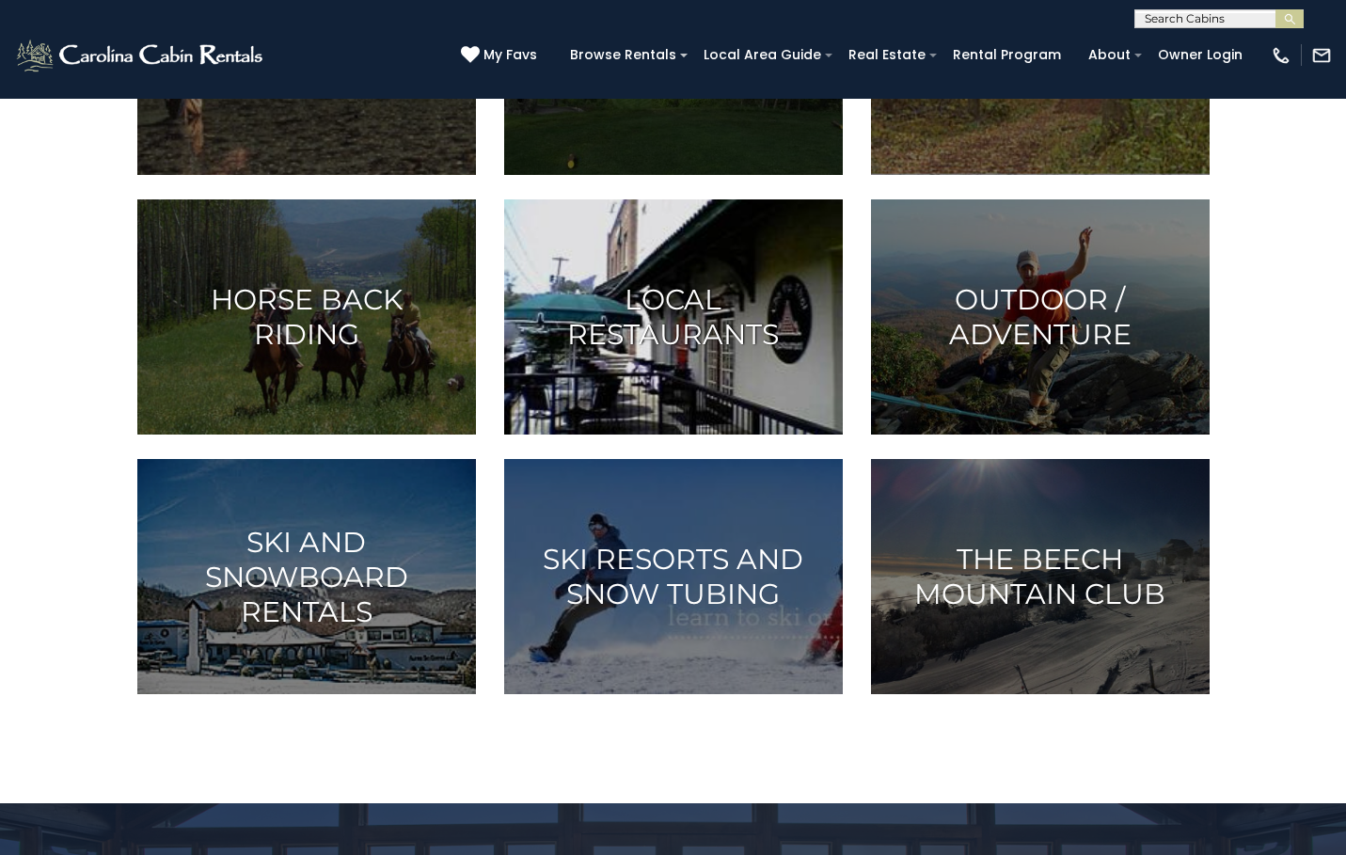
scroll to position [893, 0]
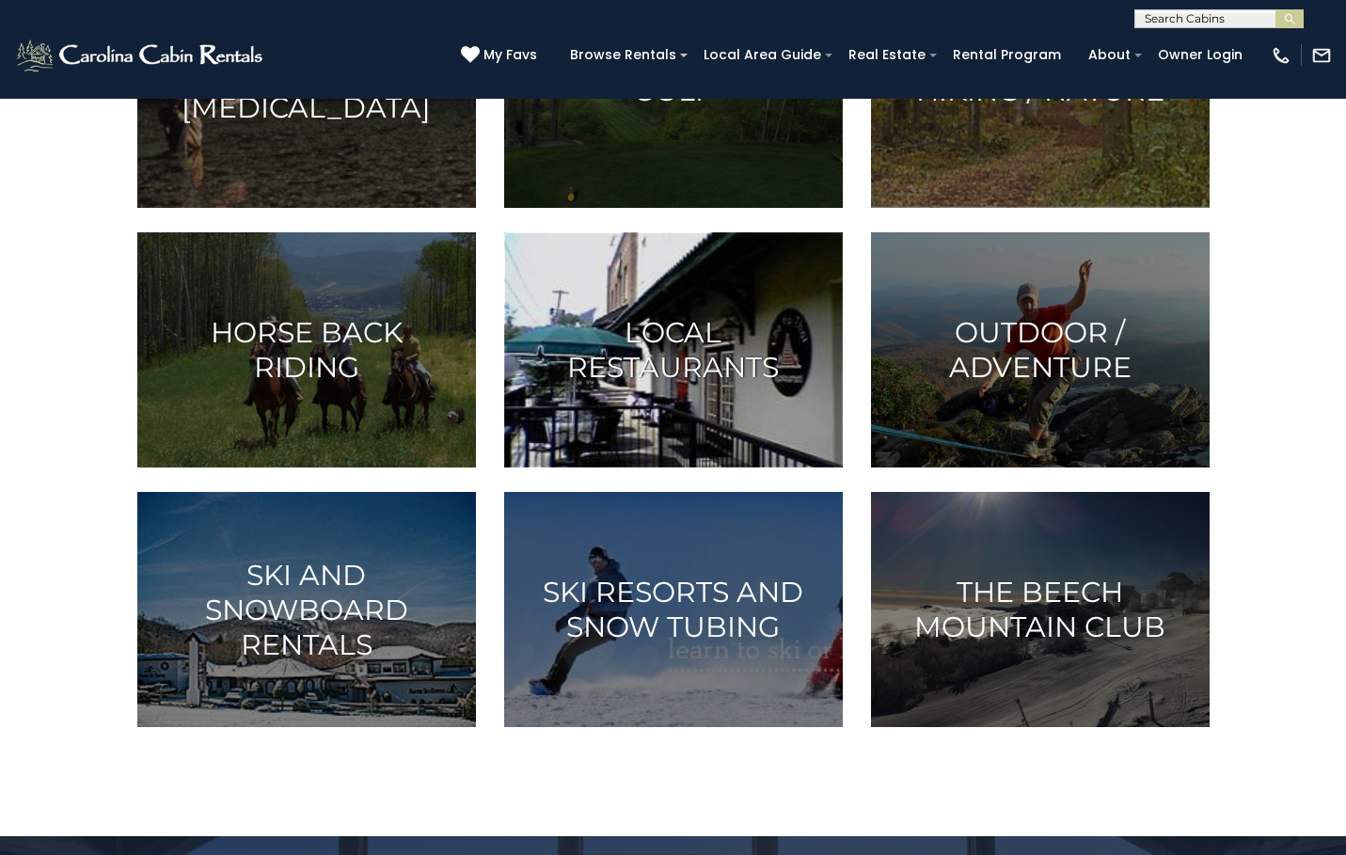
click at [761, 377] on h3 "Local Restaurants" at bounding box center [674, 350] width 292 height 70
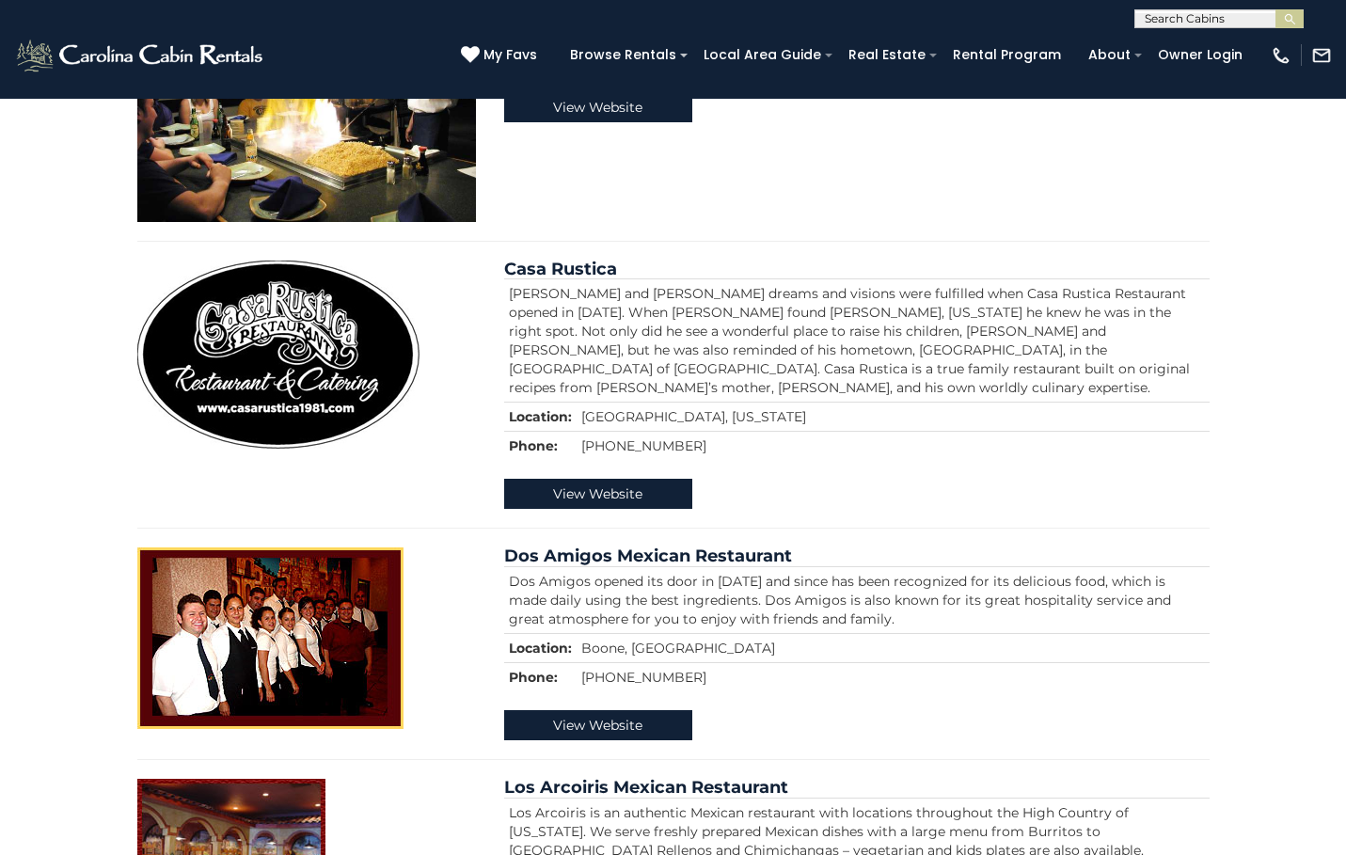
scroll to position [2163, 0]
